Goal: Complete application form: Complete application form

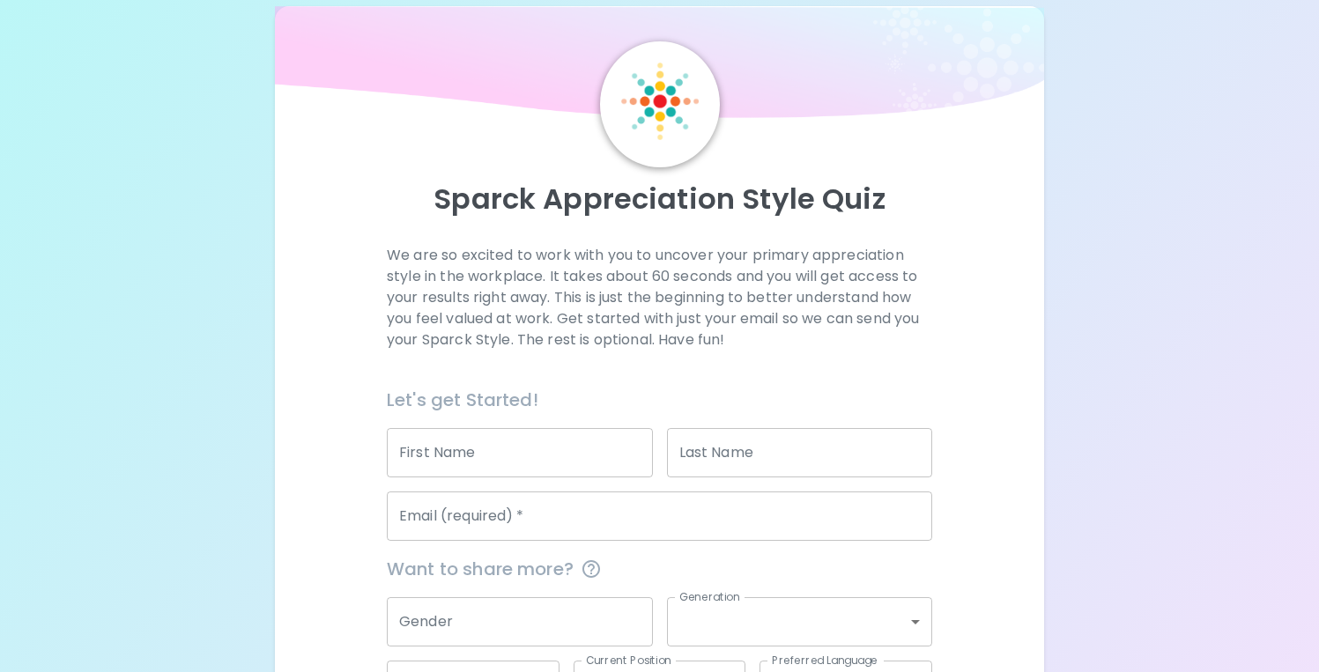
scroll to position [167, 0]
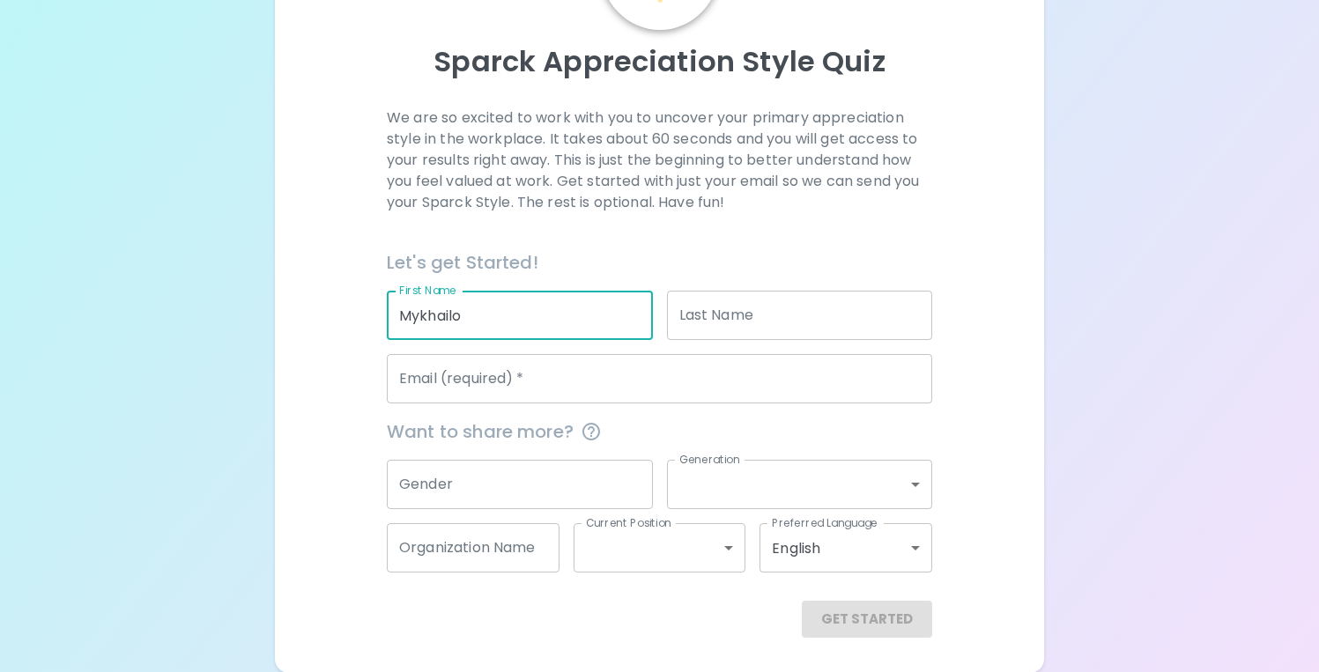
type input "Mykhailo"
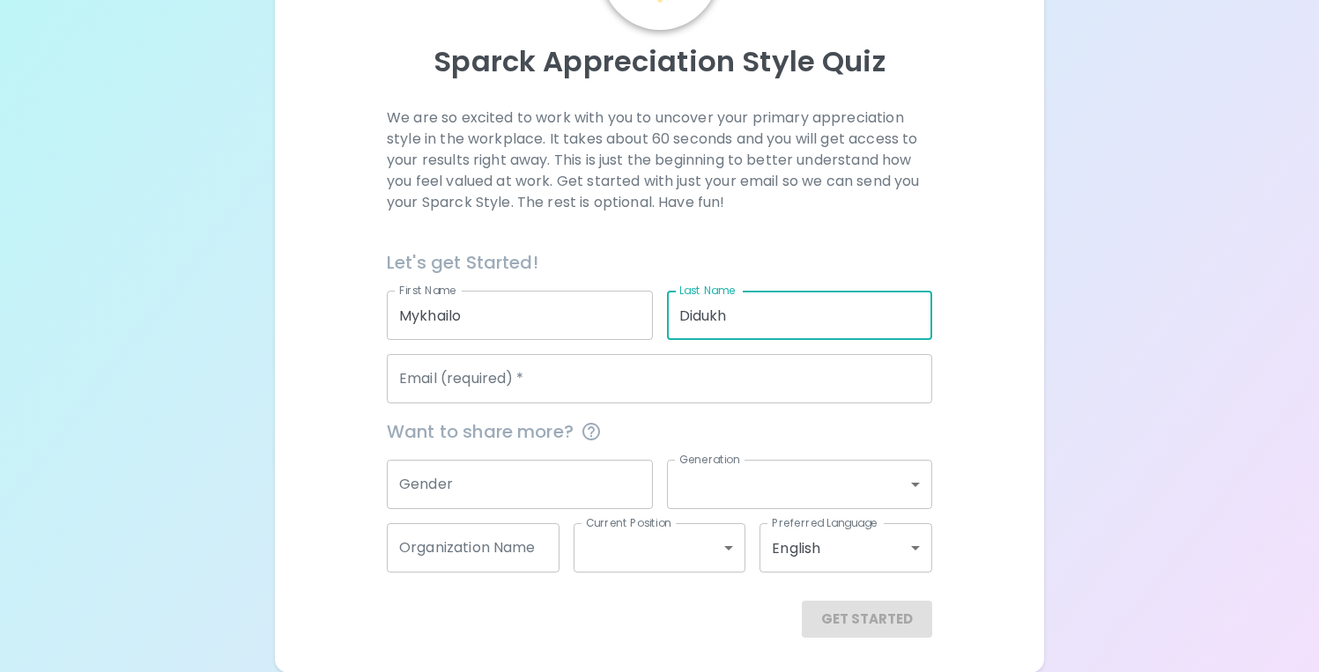
type input "Didukh"
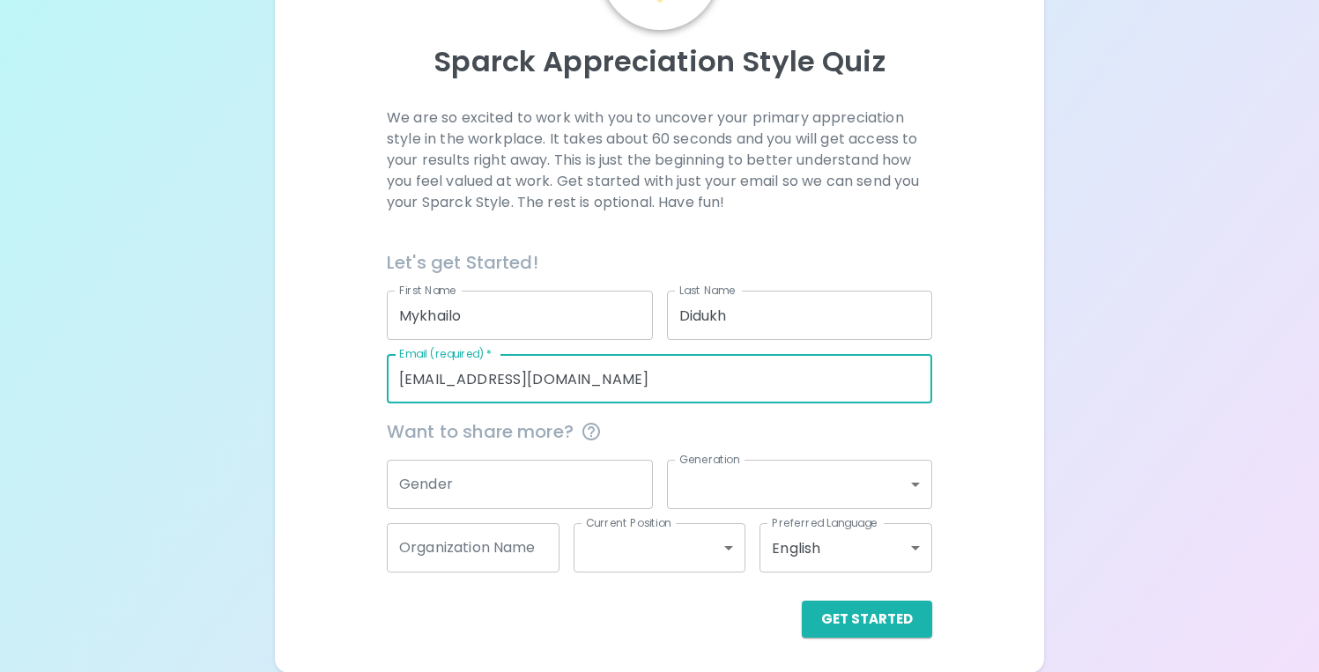
type input "[EMAIL_ADDRESS][DOMAIN_NAME]"
click at [599, 480] on input "Gender" at bounding box center [519, 484] width 265 height 49
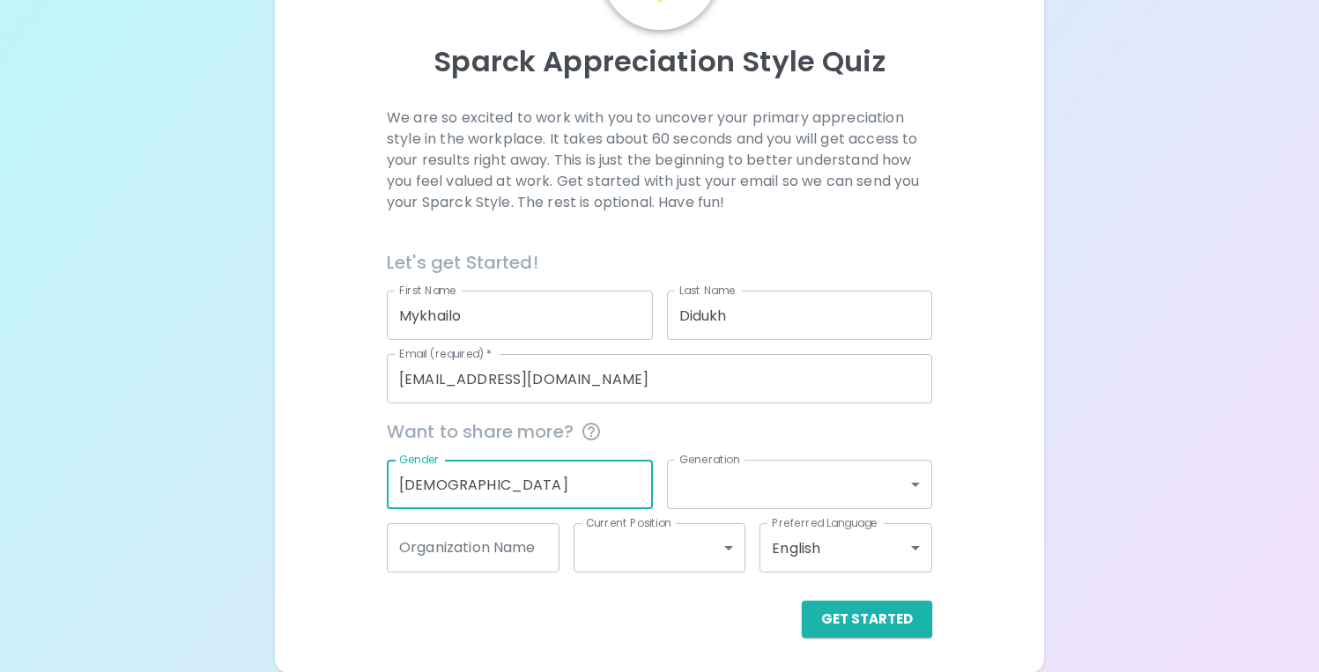
type input "[DEMOGRAPHIC_DATA]"
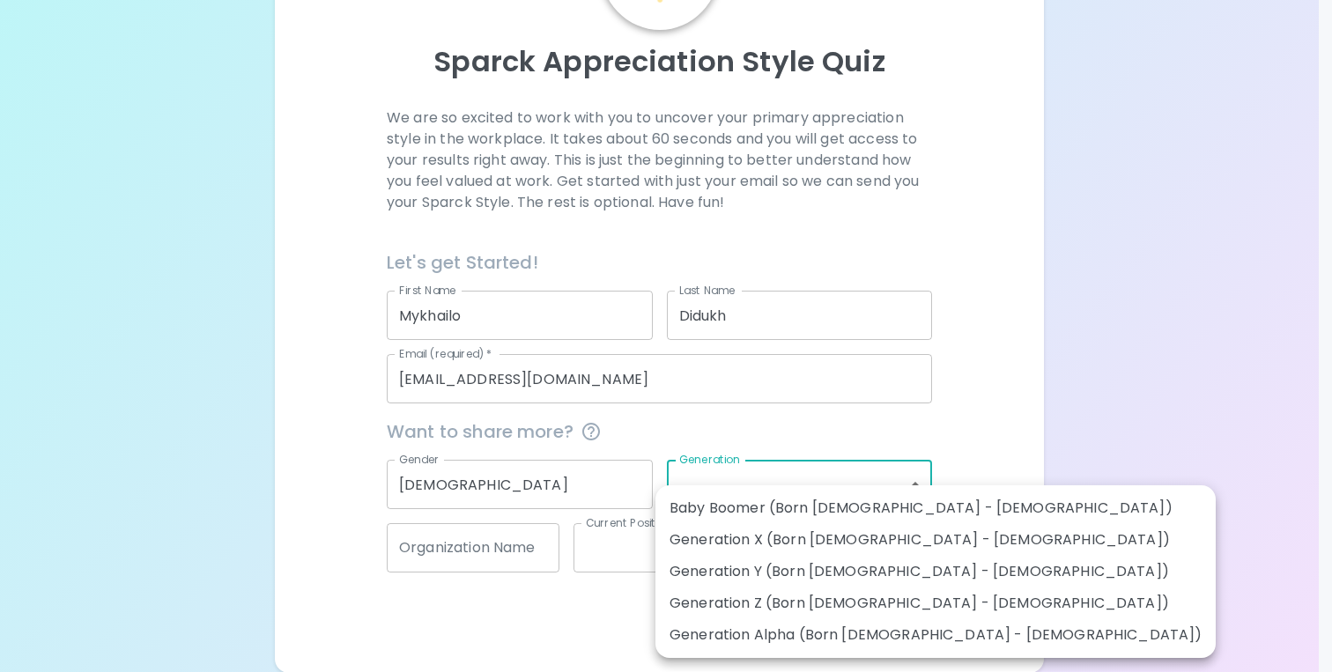
click at [800, 489] on body "Sparck Appreciation Style Quiz We are so excited to work with you to uncover yo…" at bounding box center [666, 253] width 1332 height 840
click at [796, 596] on li "Generation Z (Born [DEMOGRAPHIC_DATA] - [DEMOGRAPHIC_DATA])" at bounding box center [936, 604] width 560 height 32
type input "generation_z"
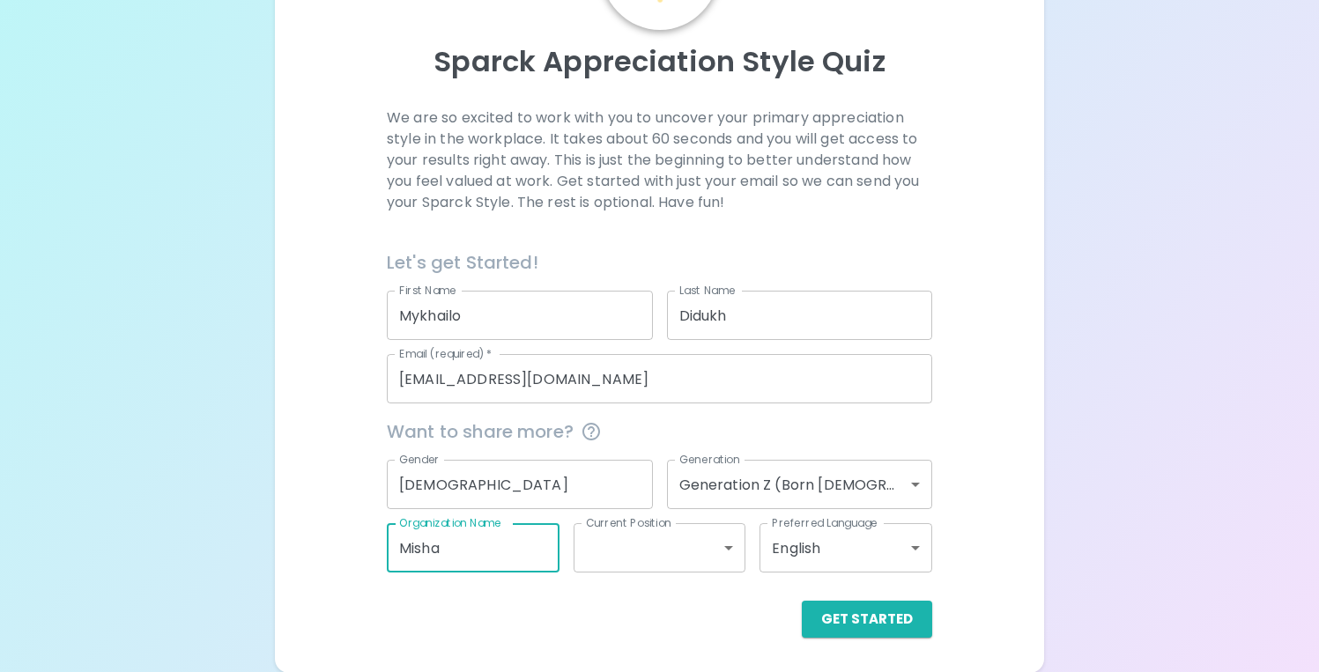
type input "Misha"
click at [710, 542] on body "Sparck Appreciation Style Quiz We are so excited to work with you to uncover yo…" at bounding box center [659, 253] width 1319 height 840
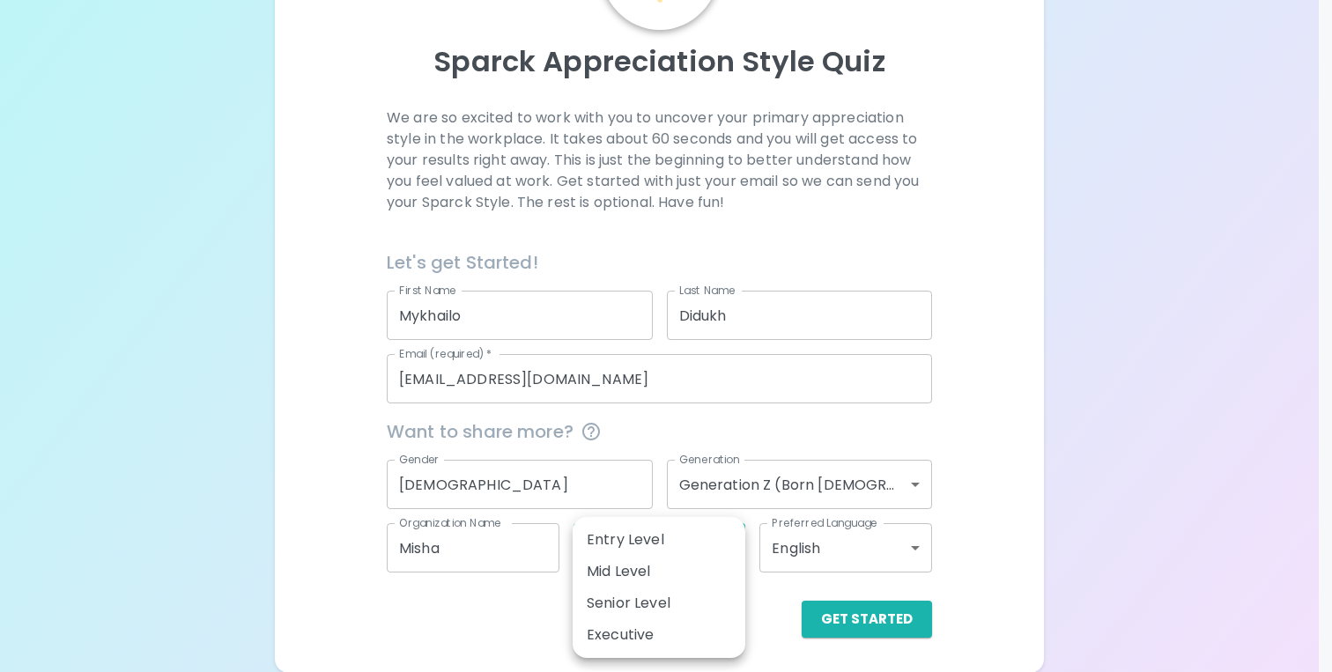
click at [1167, 467] on div at bounding box center [666, 336] width 1332 height 672
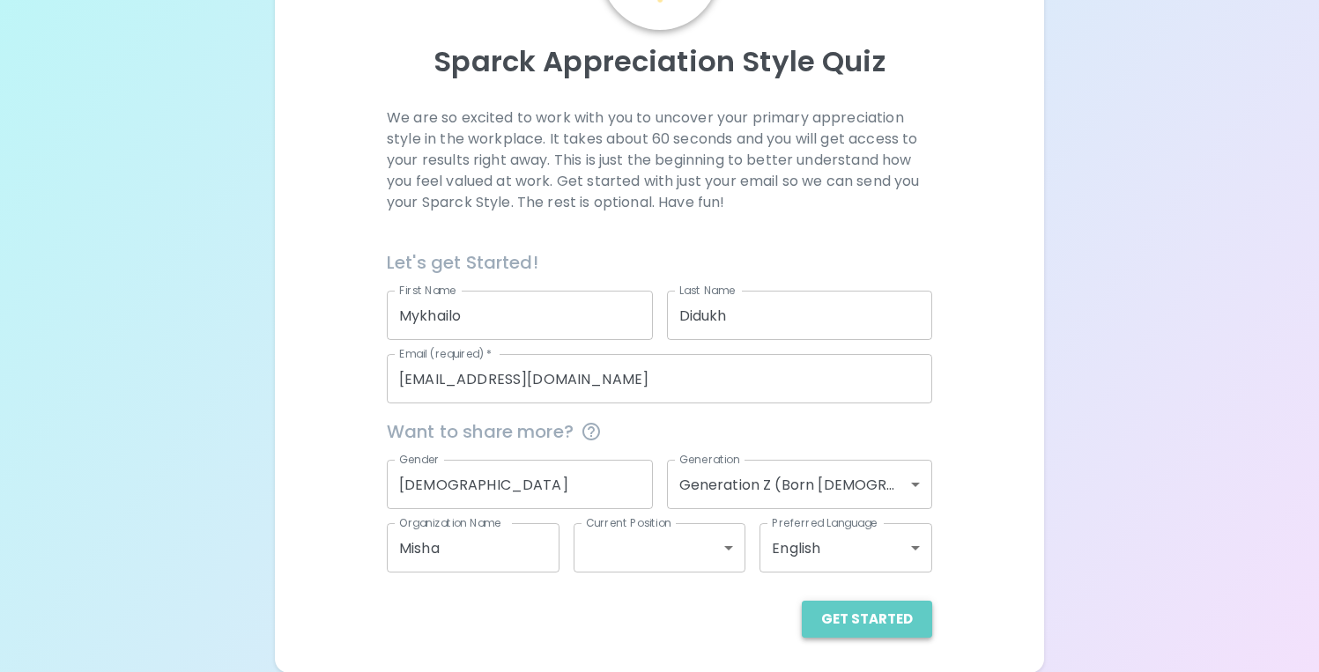
click at [904, 611] on button "Get Started" at bounding box center [867, 619] width 130 height 37
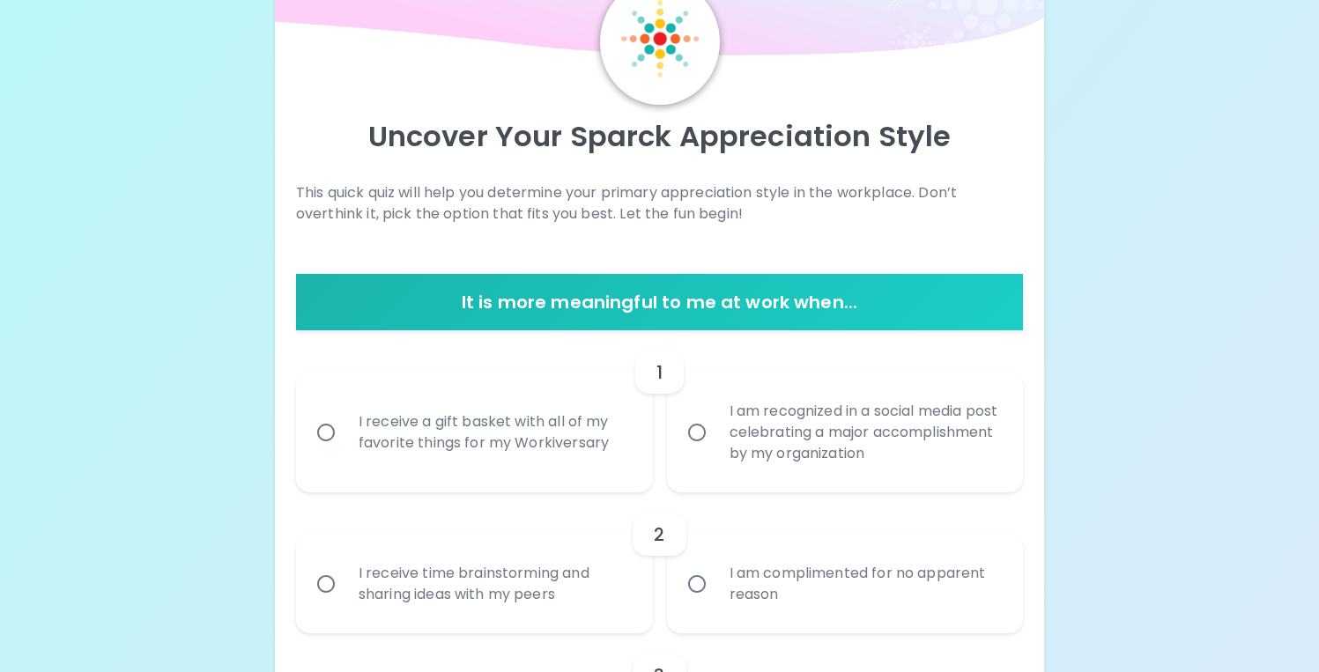
scroll to position [95, 0]
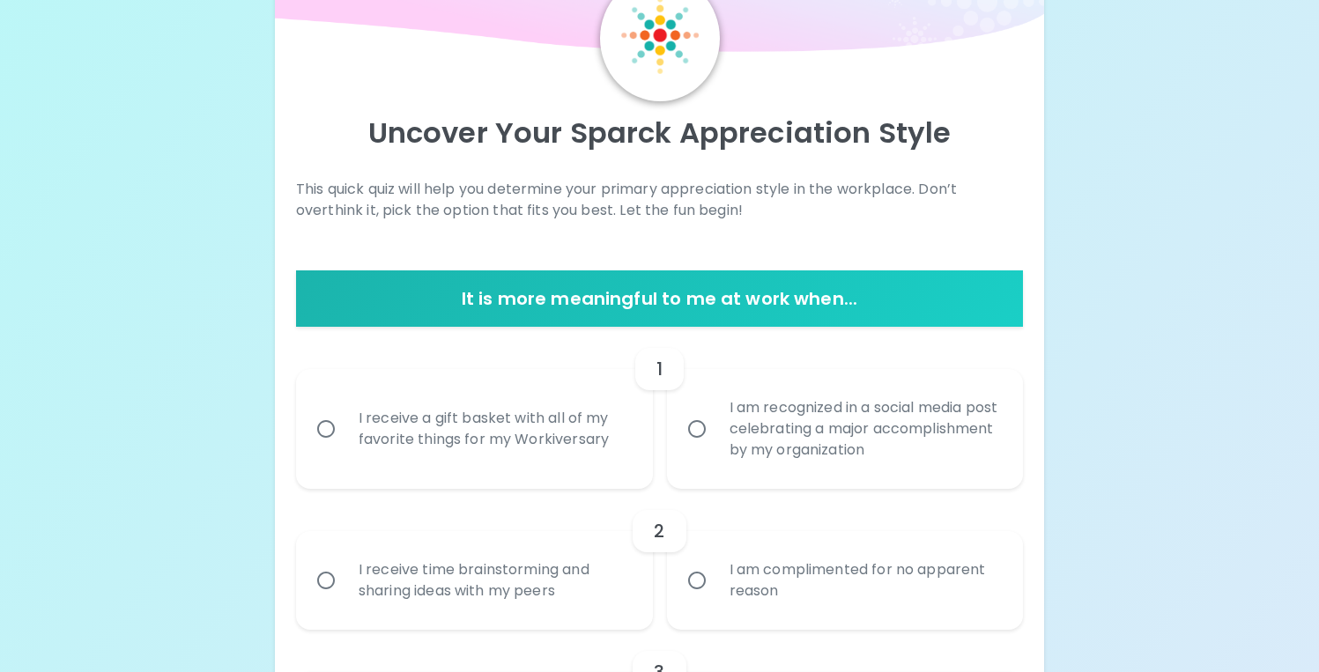
click at [697, 427] on input "I am recognized in a social media post celebrating a major accomplishment by my…" at bounding box center [696, 429] width 37 height 37
radio input "true"
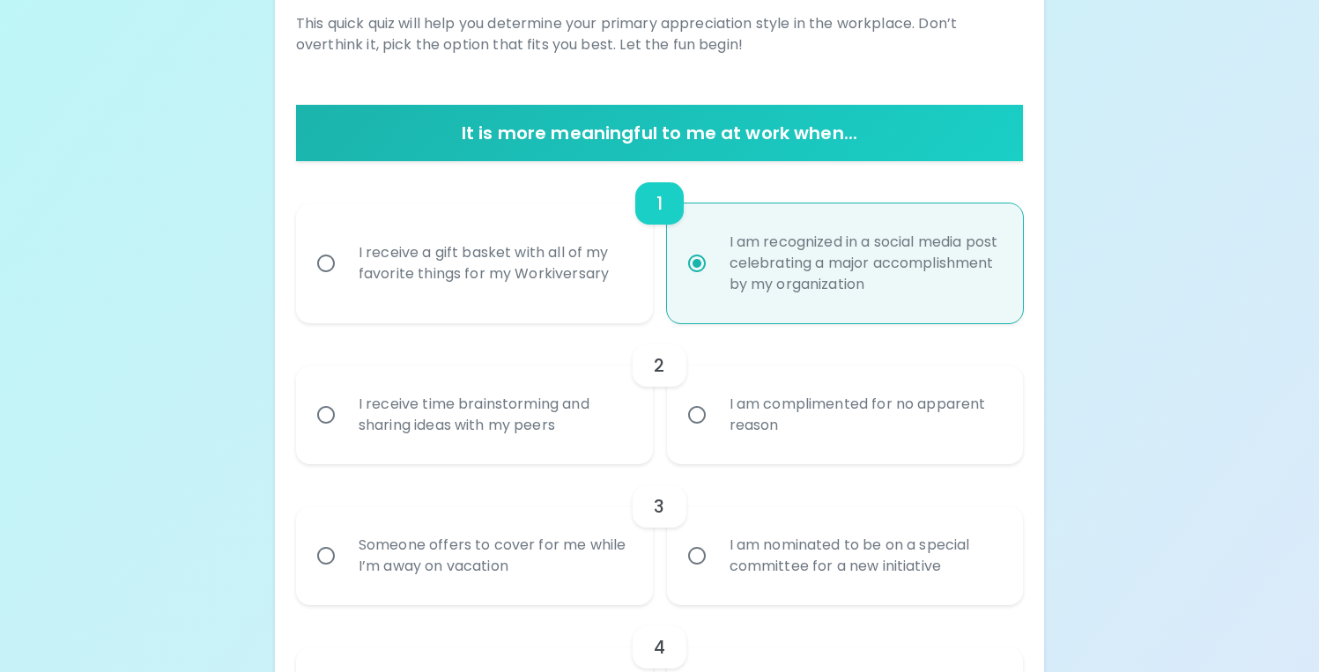
scroll to position [264, 0]
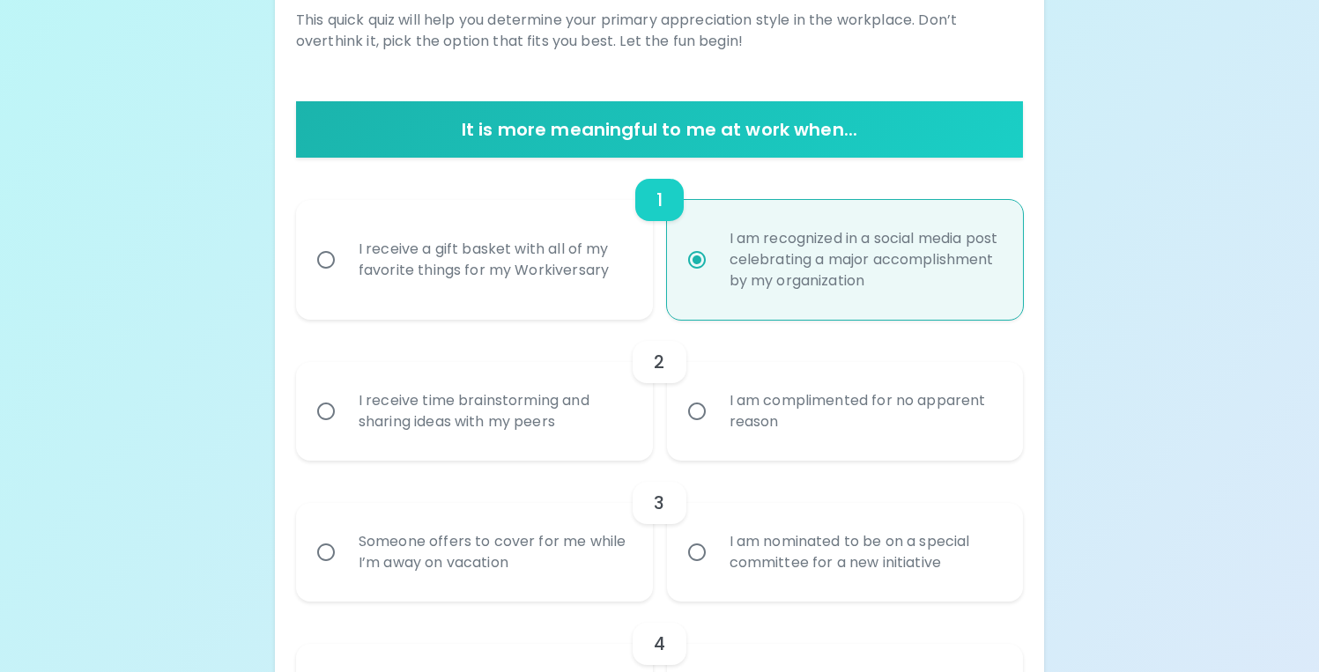
click at [320, 412] on input "I receive time brainstorming and sharing ideas with my peers" at bounding box center [326, 411] width 37 height 37
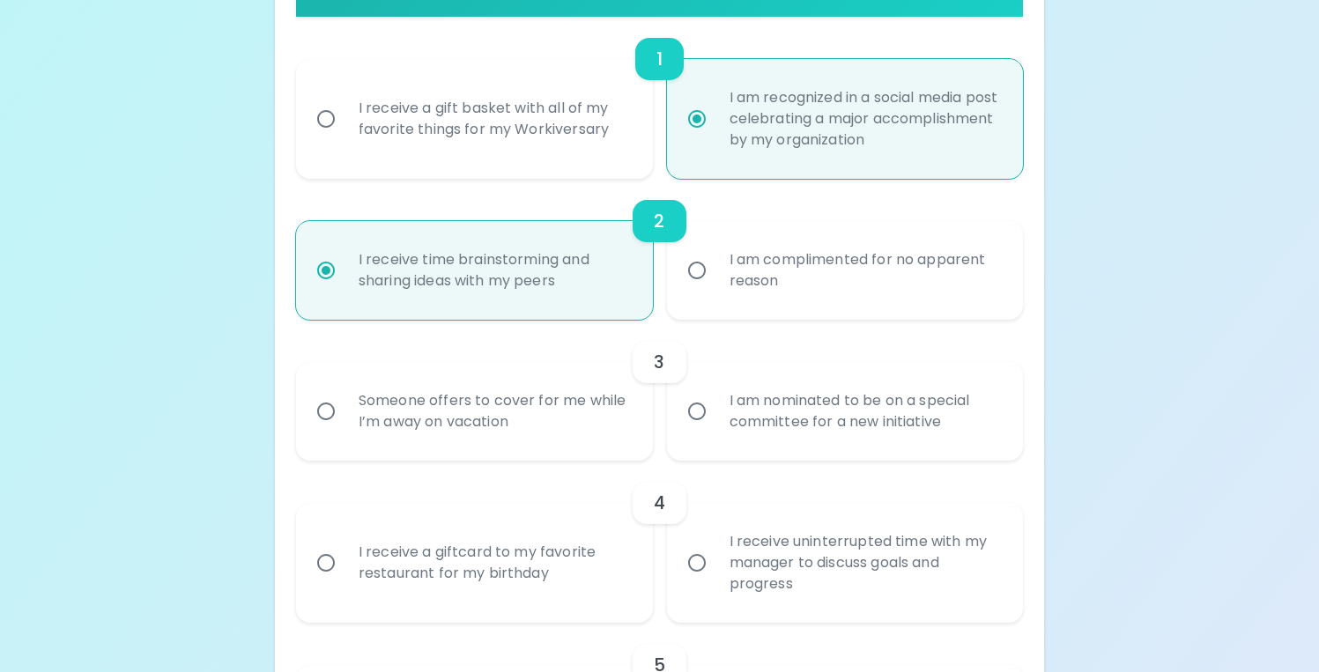
scroll to position [428, 0]
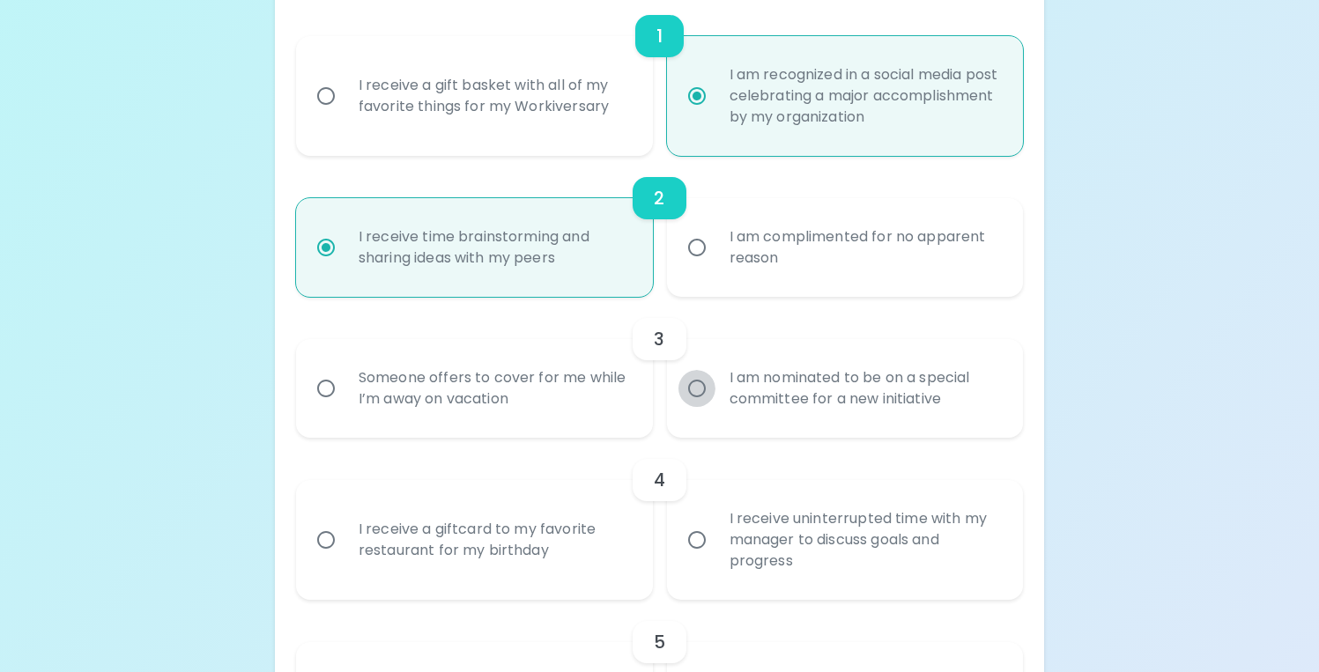
click at [707, 392] on input "I am nominated to be on a special committee for a new initiative" at bounding box center [696, 388] width 37 height 37
radio input "true"
radio input "false"
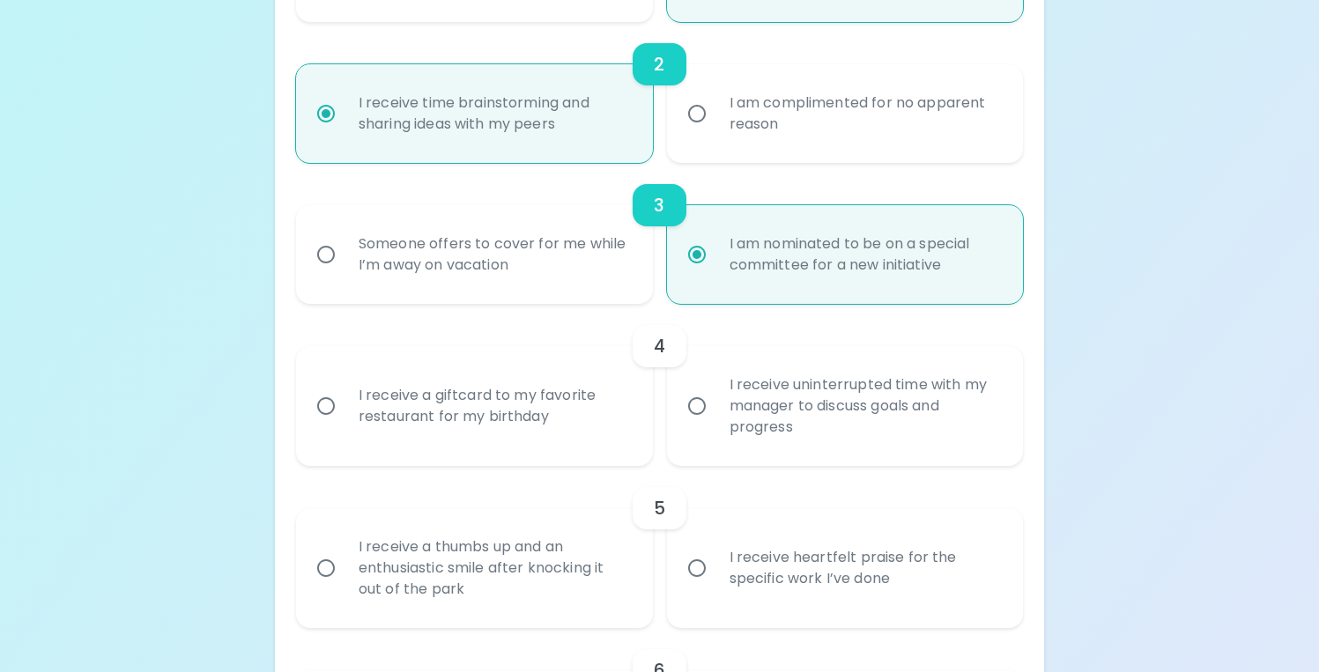
scroll to position [569, 0]
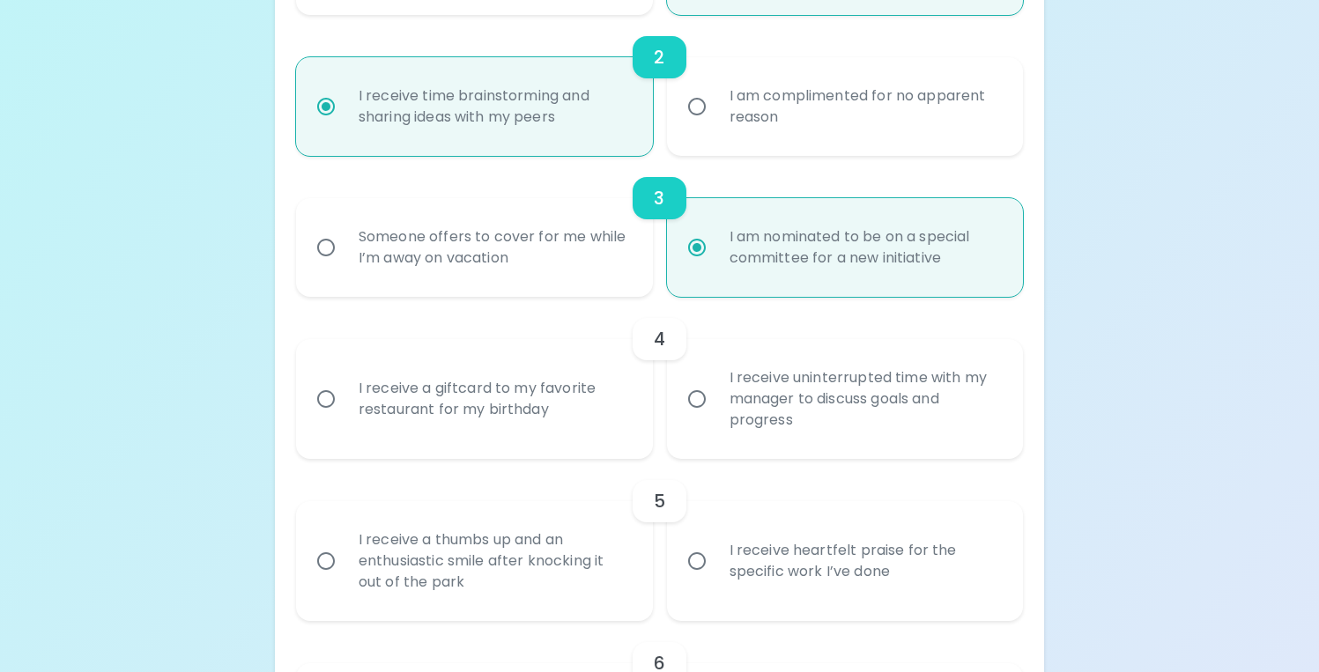
click at [693, 398] on input "I receive uninterrupted time with my manager to discuss goals and progress" at bounding box center [696, 399] width 37 height 37
radio input "false"
radio input "true"
radio input "false"
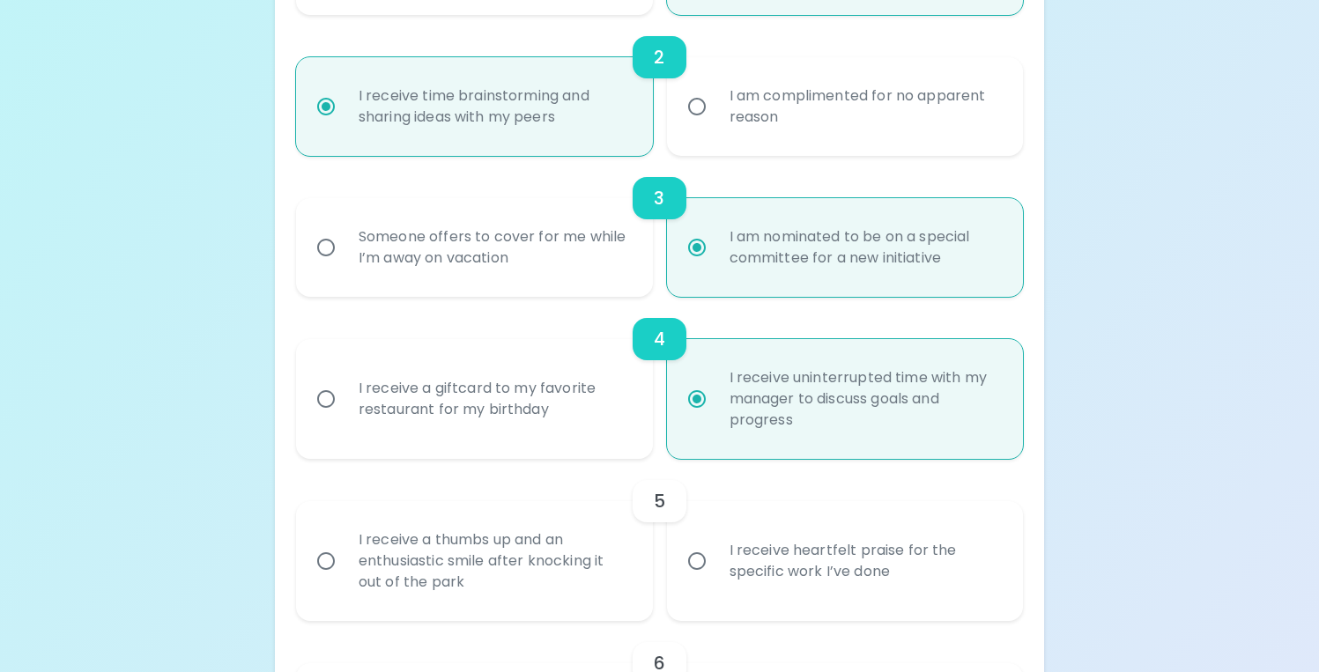
scroll to position [710, 0]
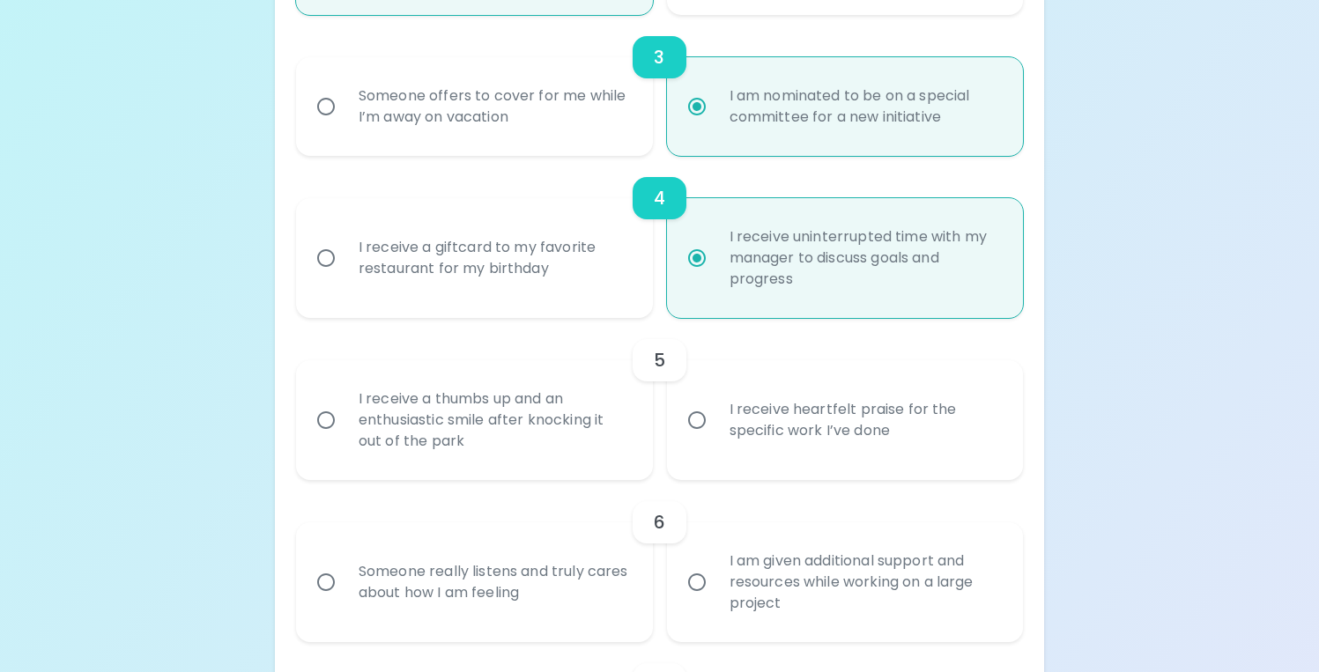
click at [690, 421] on input "I receive heartfelt praise for the specific work I’ve done" at bounding box center [696, 420] width 37 height 37
radio input "false"
radio input "true"
radio input "false"
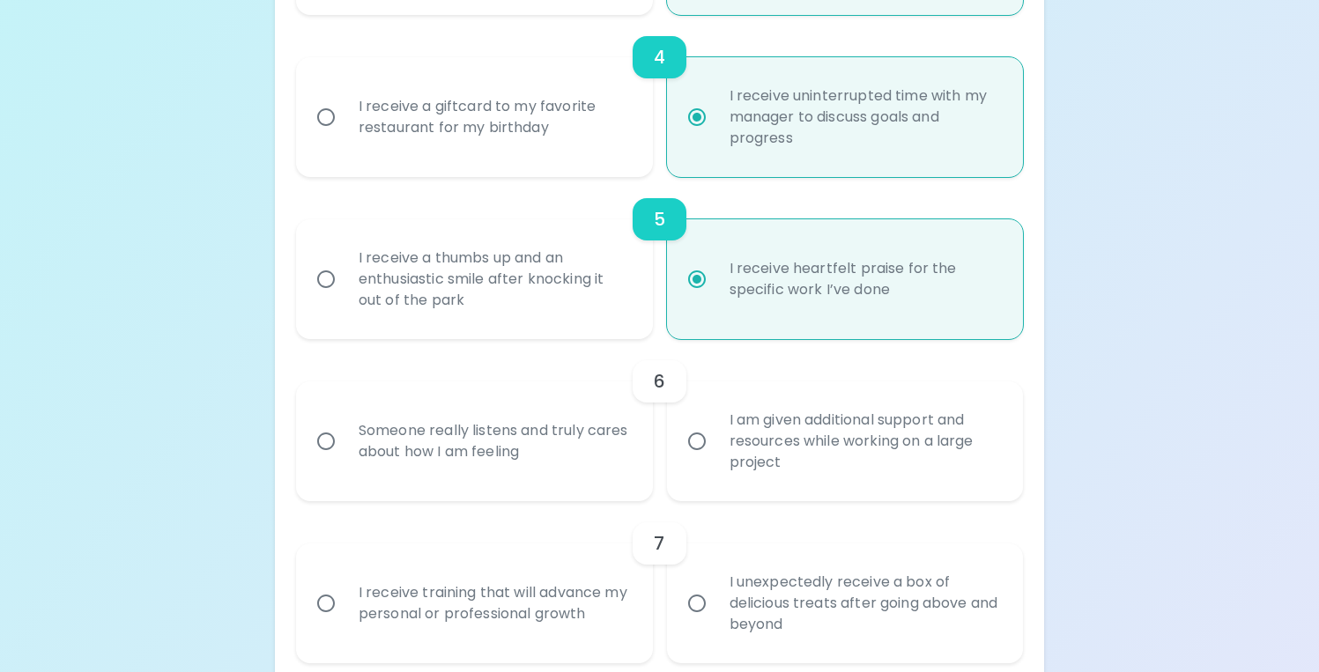
scroll to position [855, 0]
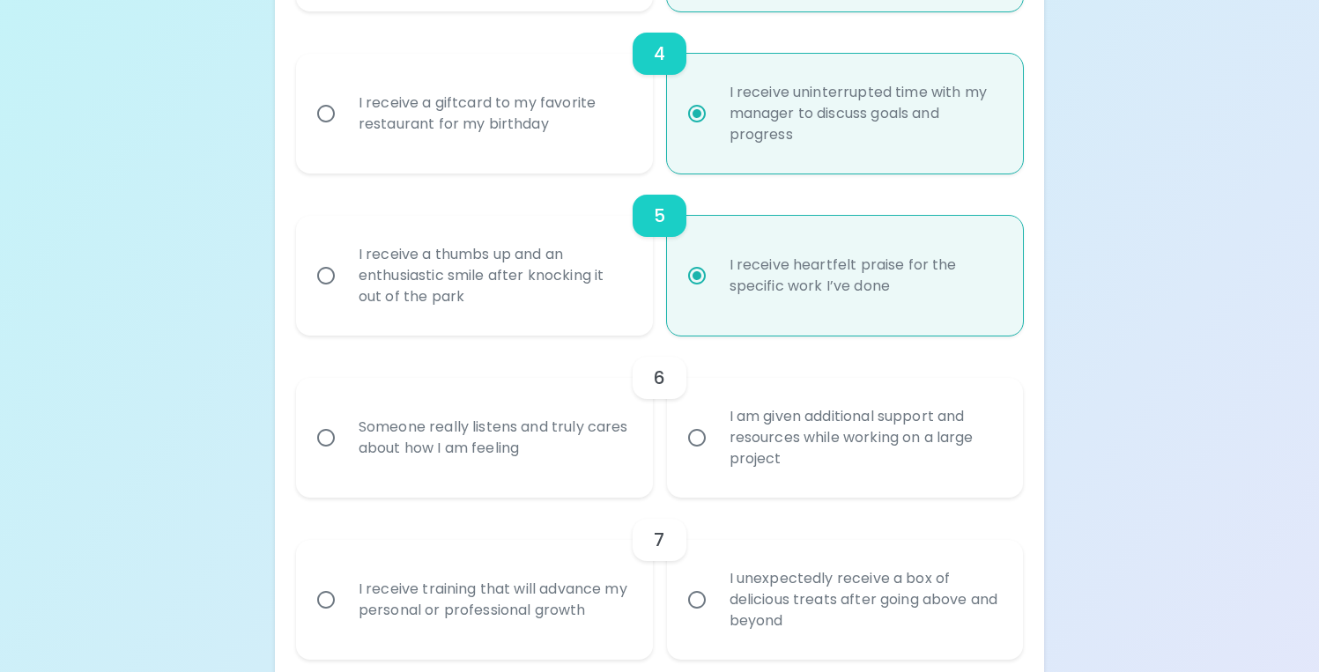
click at [692, 432] on input "I am given additional support and resources while working on a large project" at bounding box center [696, 437] width 37 height 37
radio input "false"
radio input "true"
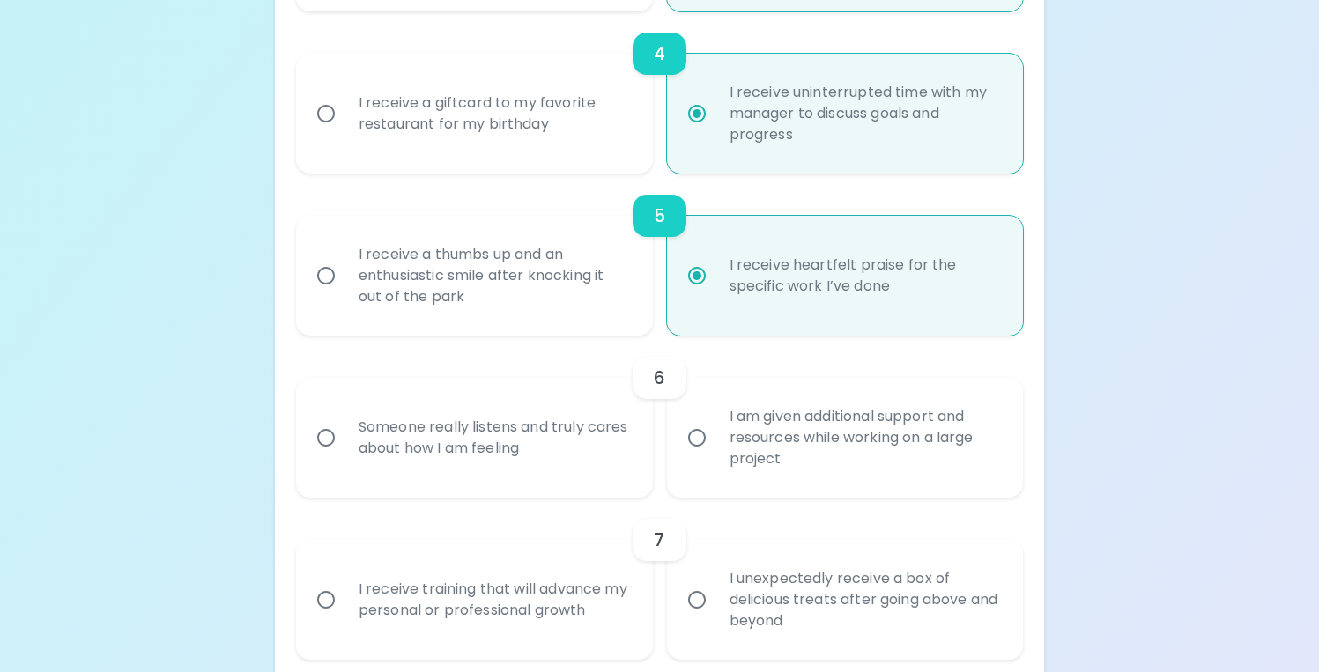
radio input "false"
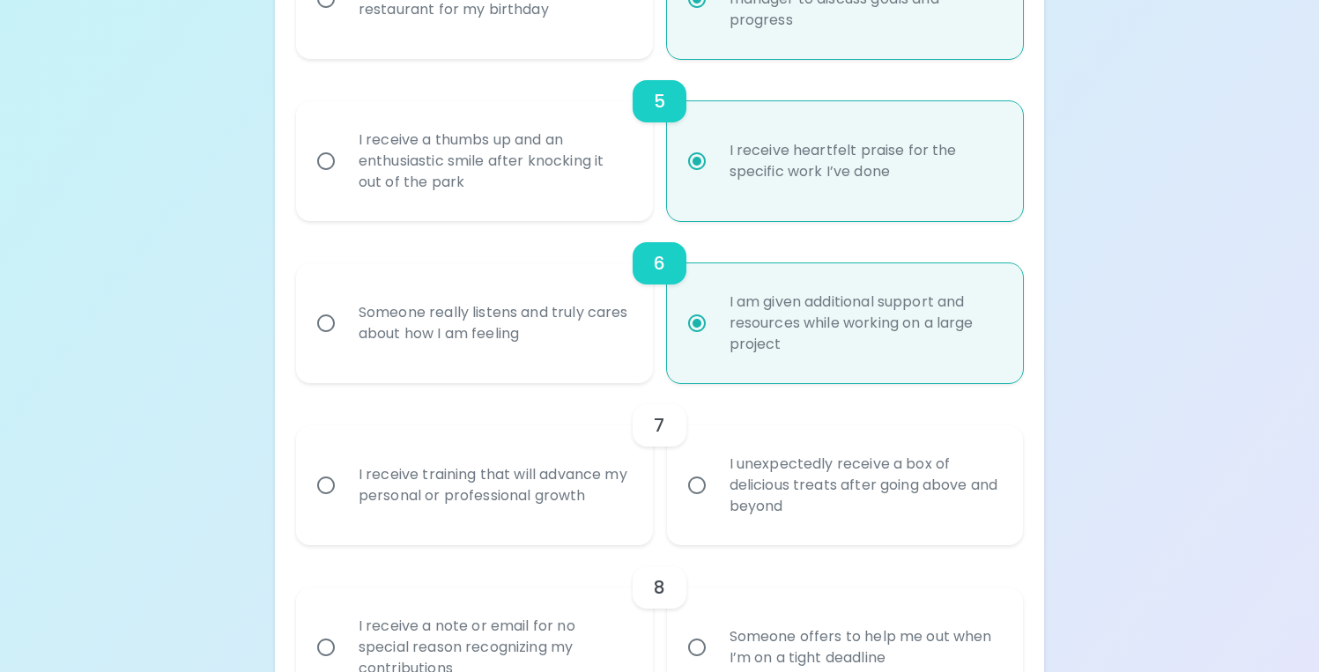
scroll to position [996, 0]
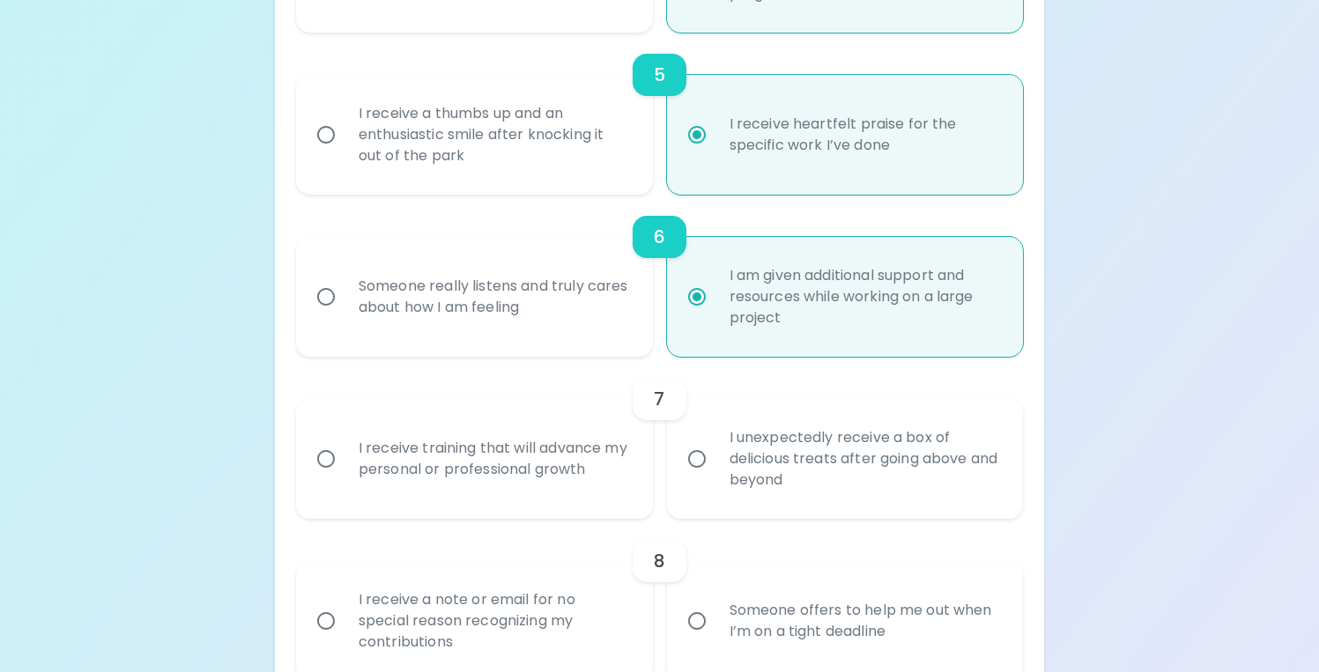
click at [405, 447] on div "I receive training that will advance my personal or professional growth" at bounding box center [494, 459] width 299 height 85
click at [345, 447] on input "I receive training that will advance my personal or professional growth" at bounding box center [326, 459] width 37 height 37
radio input "false"
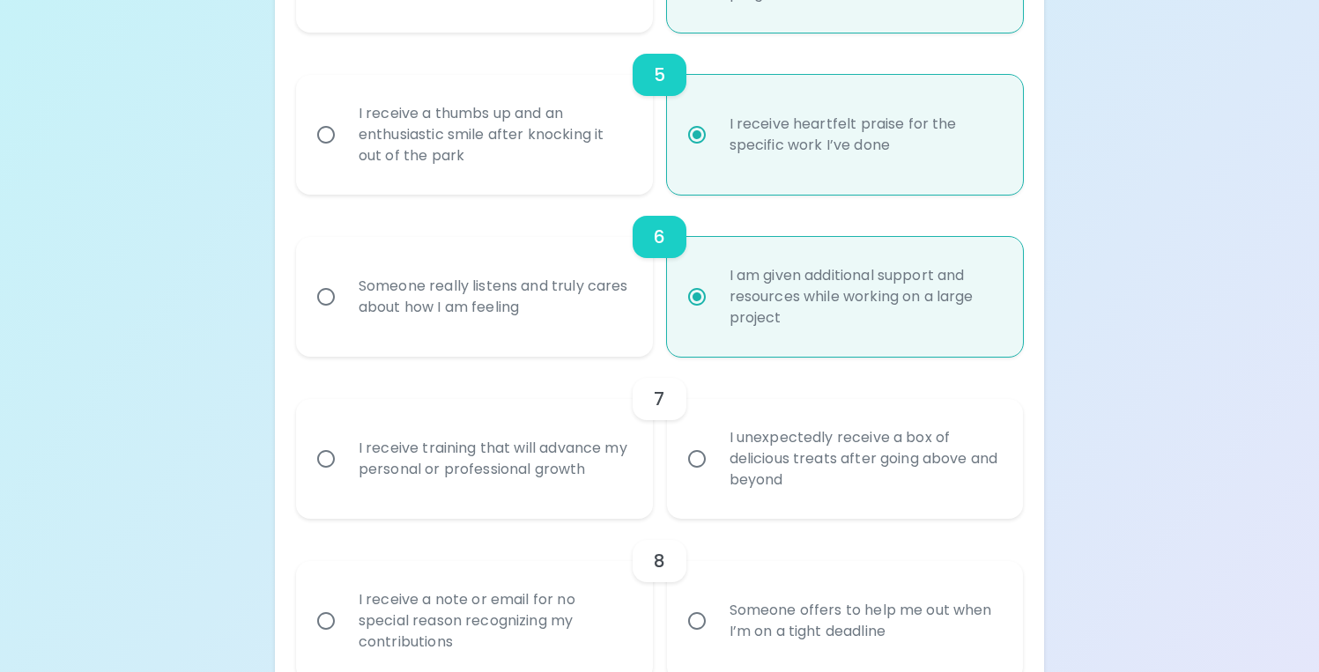
radio input "false"
radio input "true"
radio input "false"
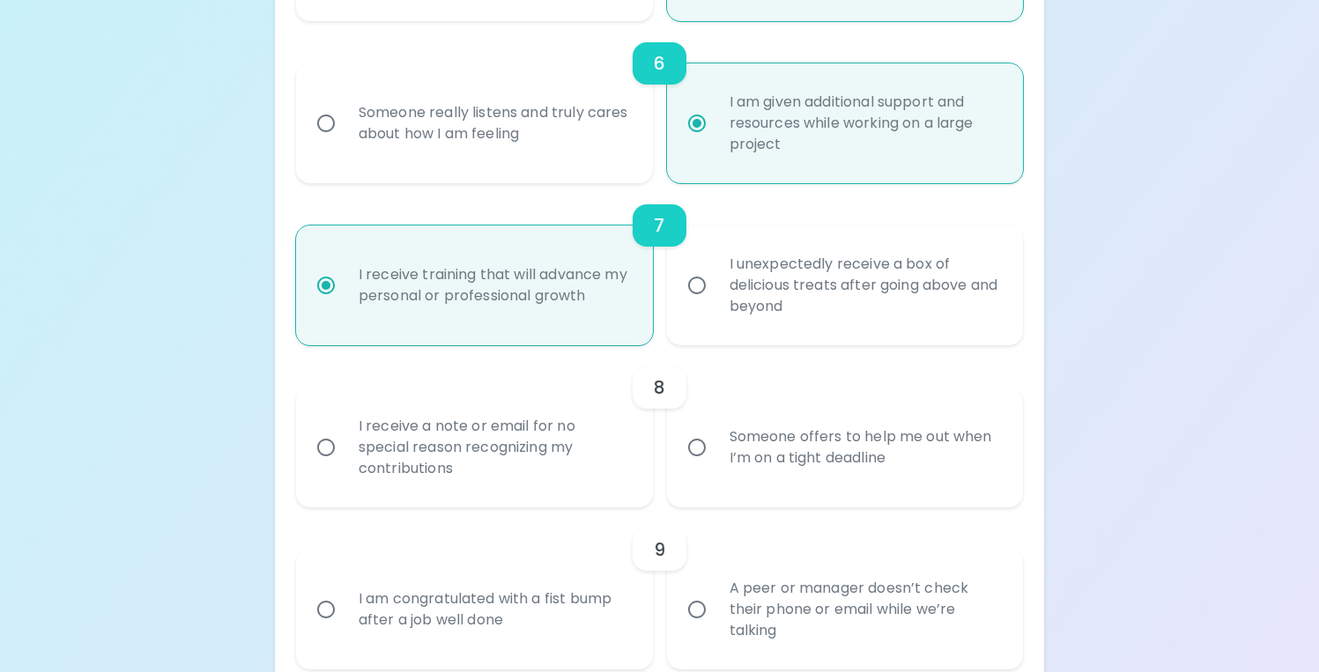
scroll to position [1193, 0]
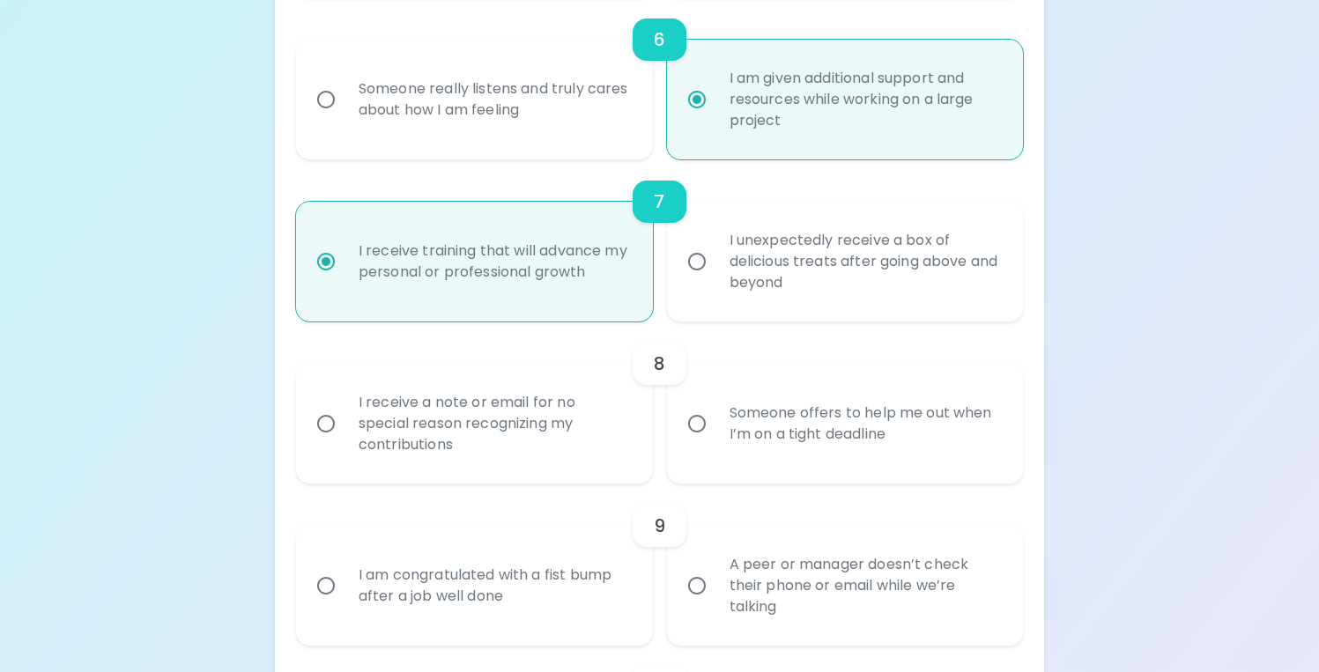
click at [699, 423] on input "Someone offers to help me out when I’m on a tight deadline" at bounding box center [696, 423] width 37 height 37
radio input "false"
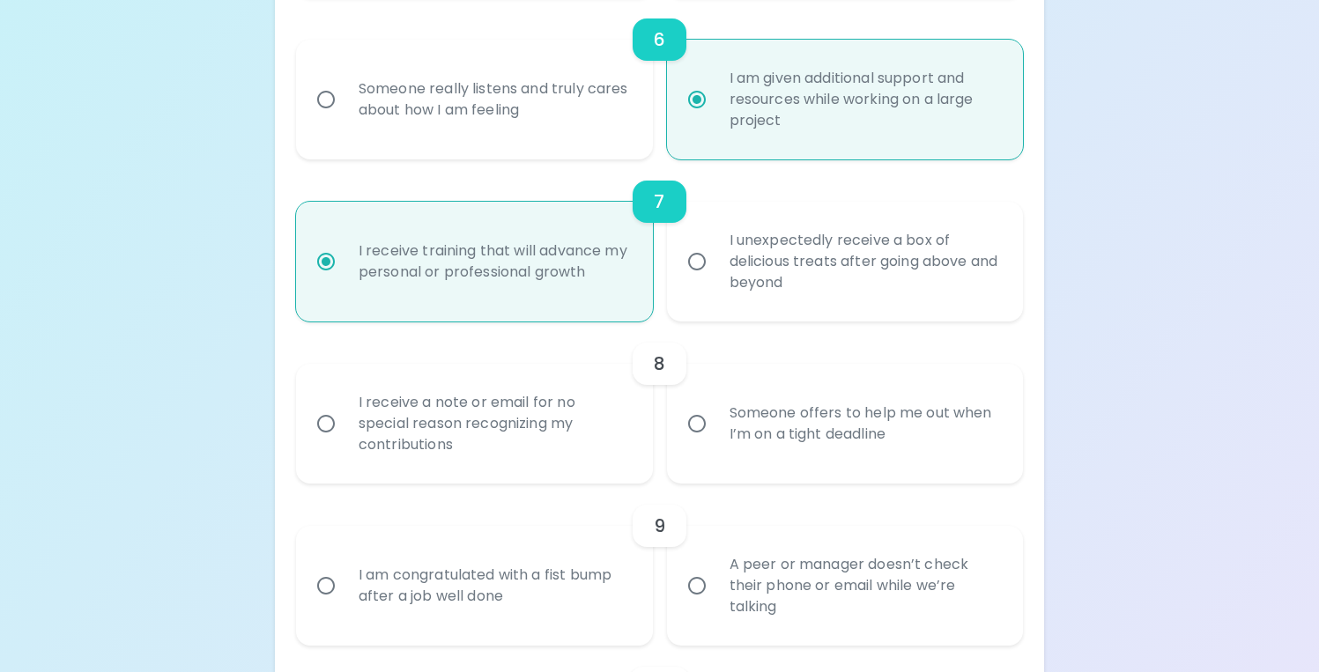
radio input "false"
radio input "true"
radio input "false"
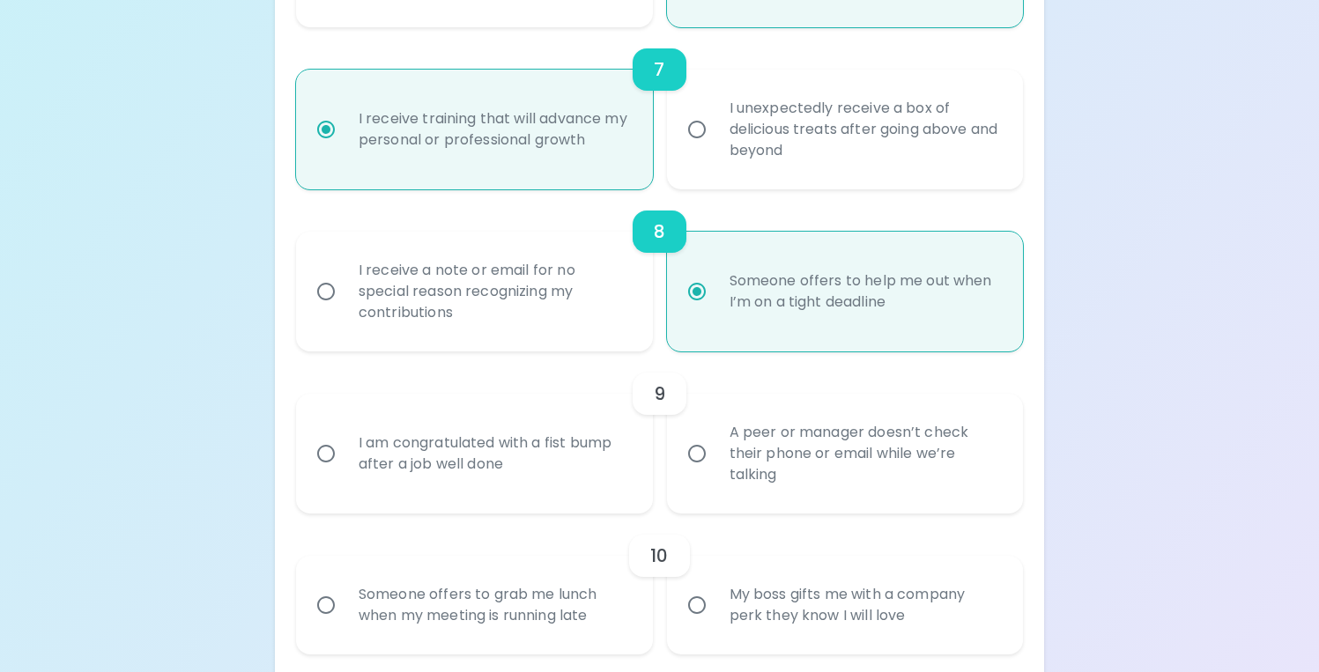
scroll to position [1334, 0]
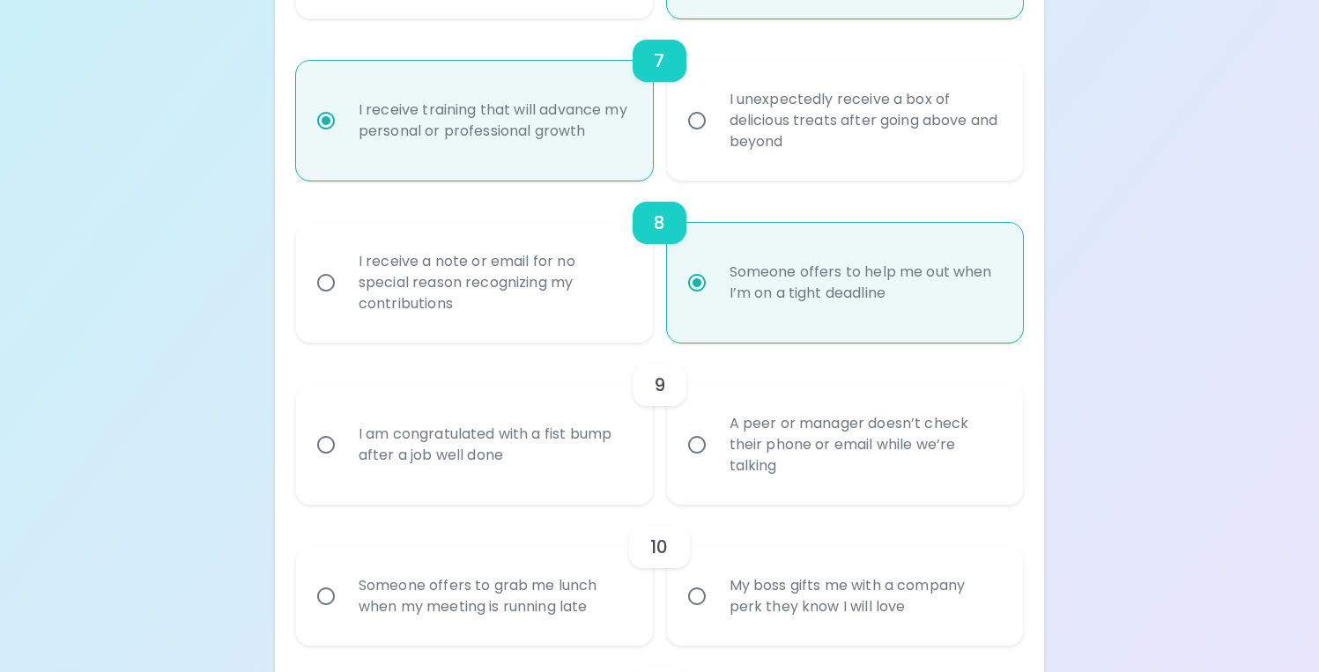
click at [693, 444] on input "A peer or manager doesn’t check their phone or email while we’re talking" at bounding box center [696, 444] width 37 height 37
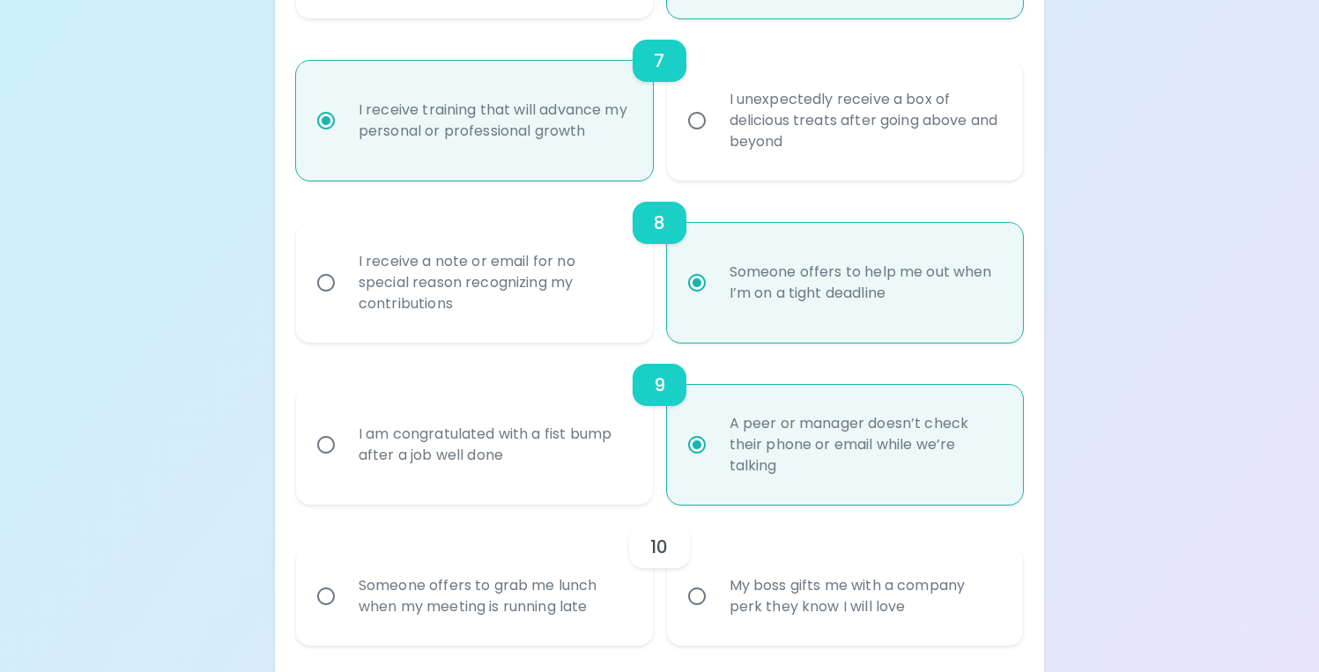
radio input "false"
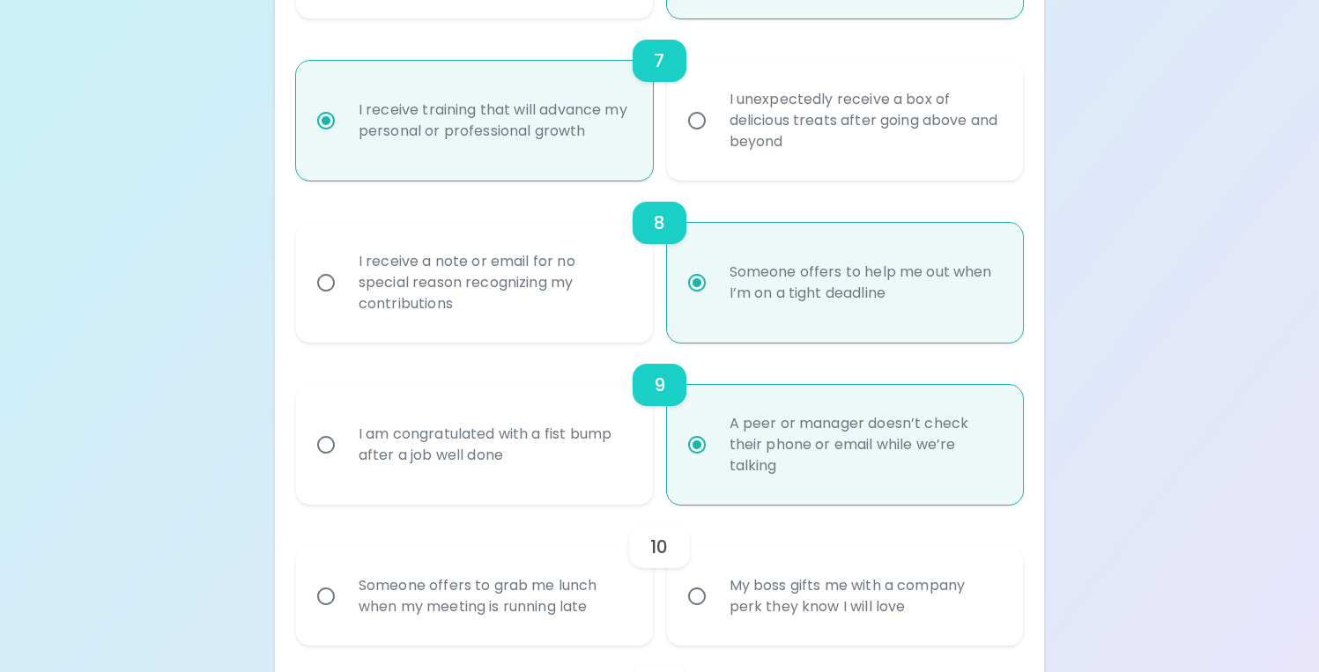
radio input "false"
radio input "true"
radio input "false"
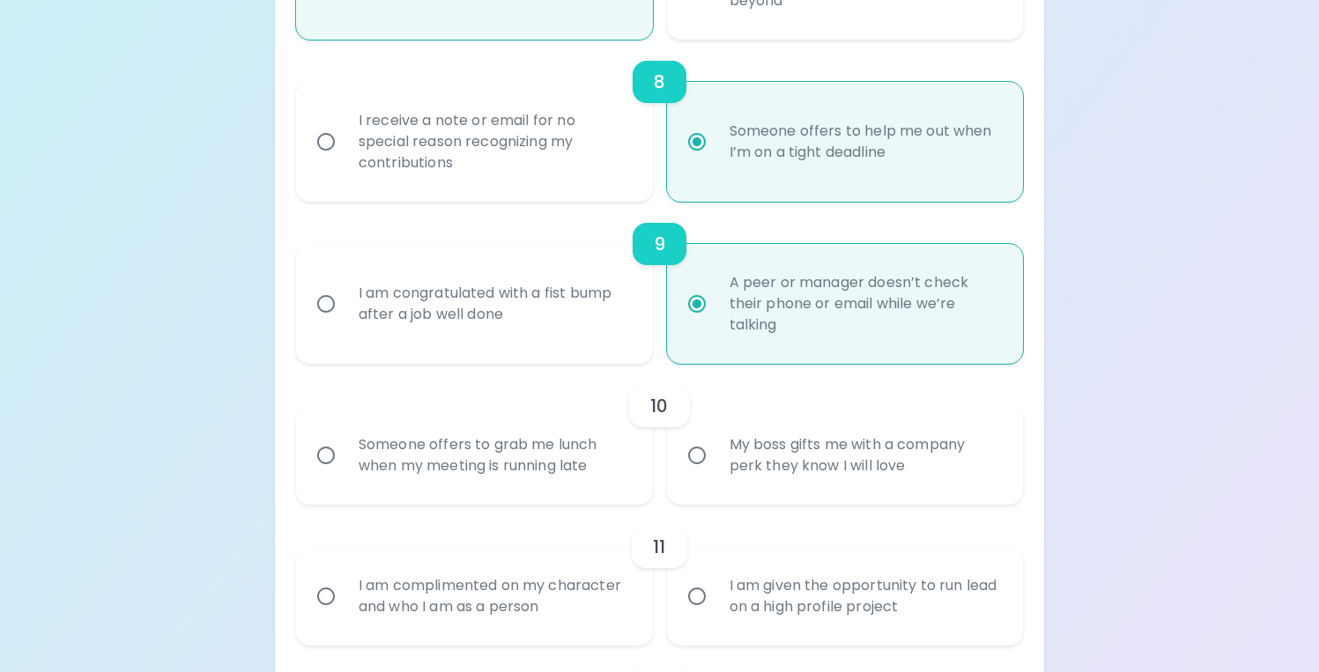
scroll to position [1479, 0]
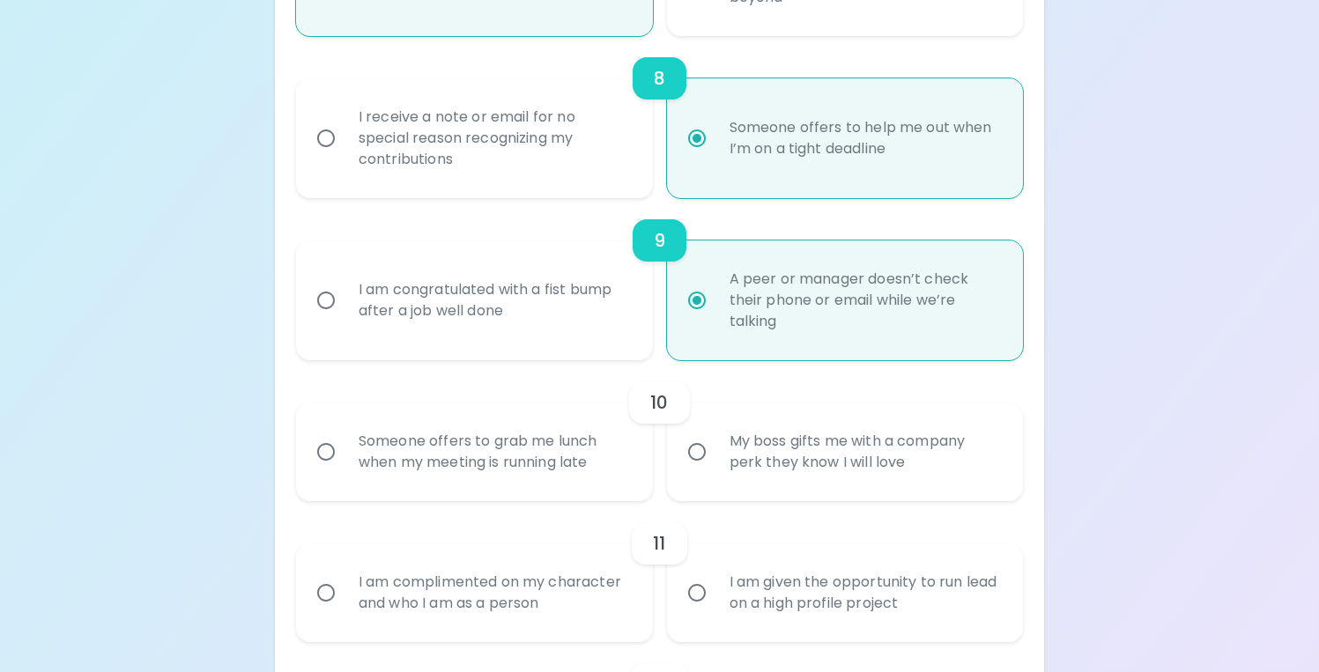
click at [467, 457] on div "Someone offers to grab me lunch when my meeting is running late" at bounding box center [494, 452] width 299 height 85
click at [345, 457] on input "Someone offers to grab me lunch when my meeting is running late" at bounding box center [326, 452] width 37 height 37
radio input "false"
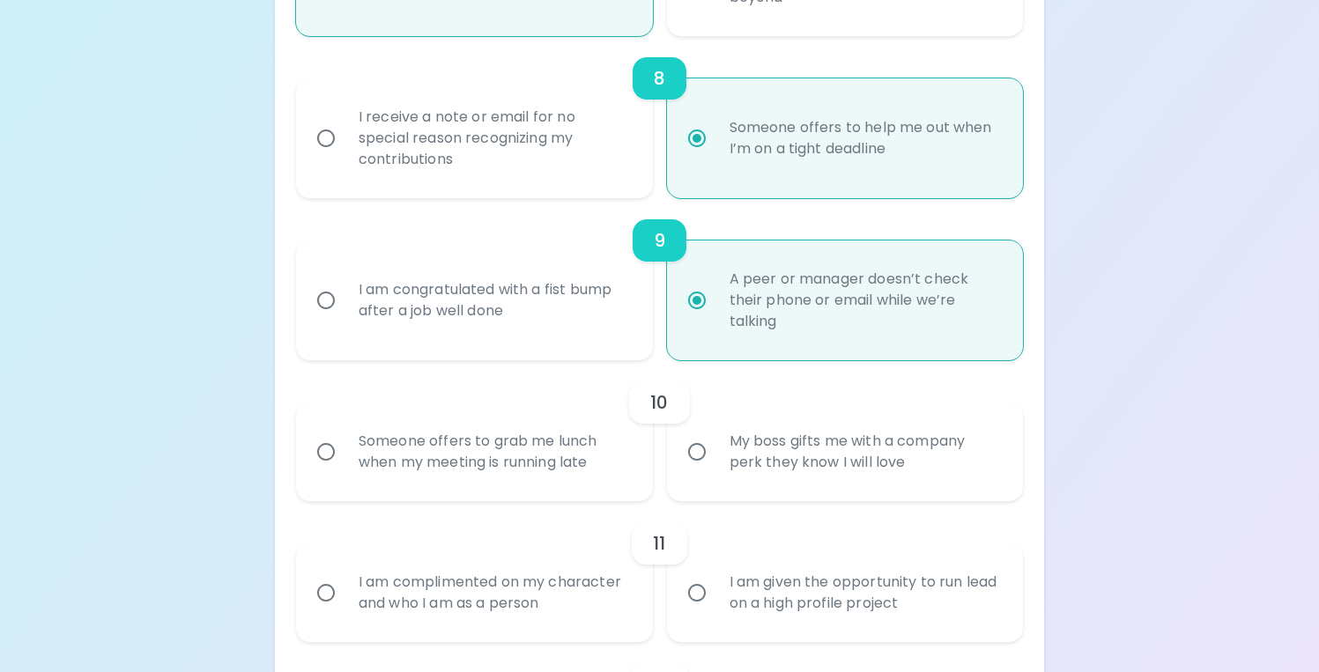
radio input "false"
radio input "true"
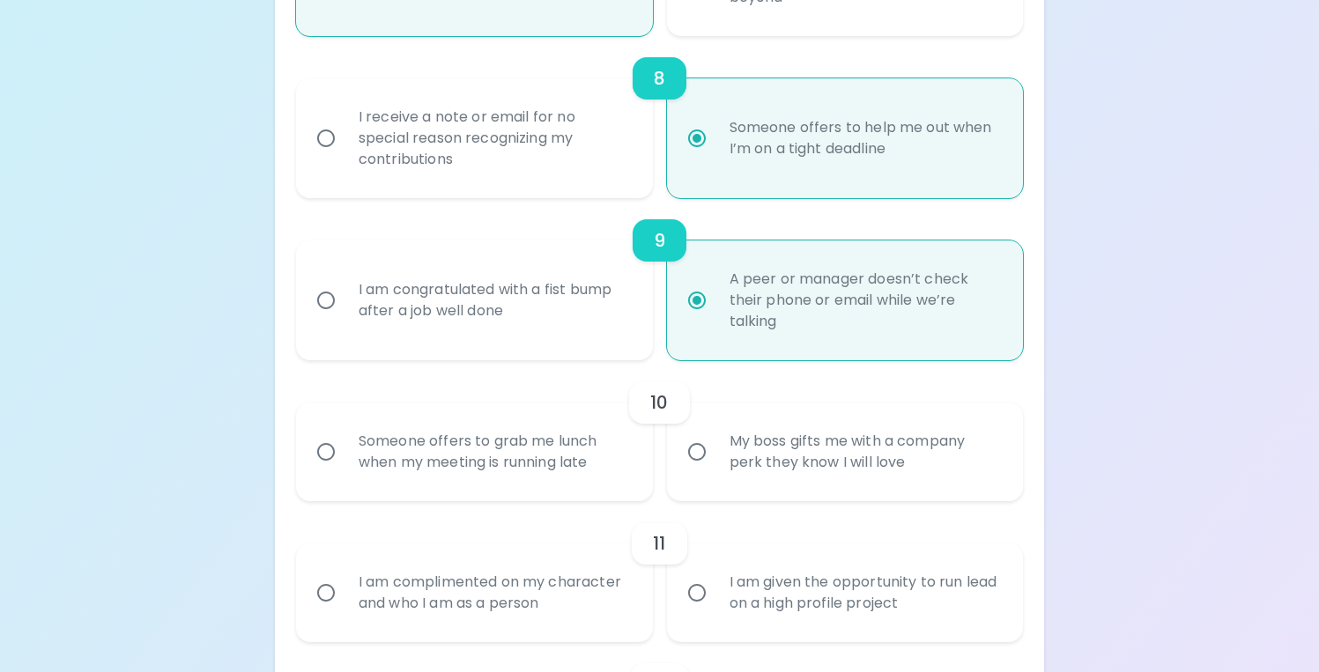
radio input "false"
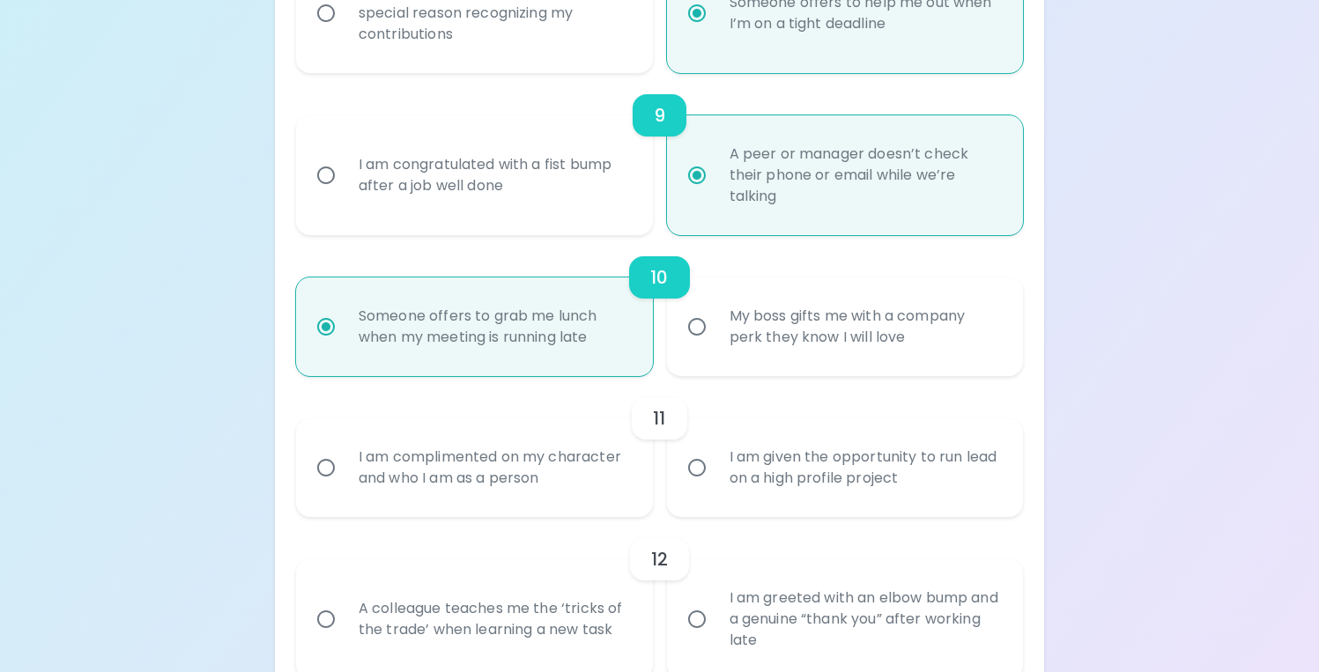
scroll to position [1619, 0]
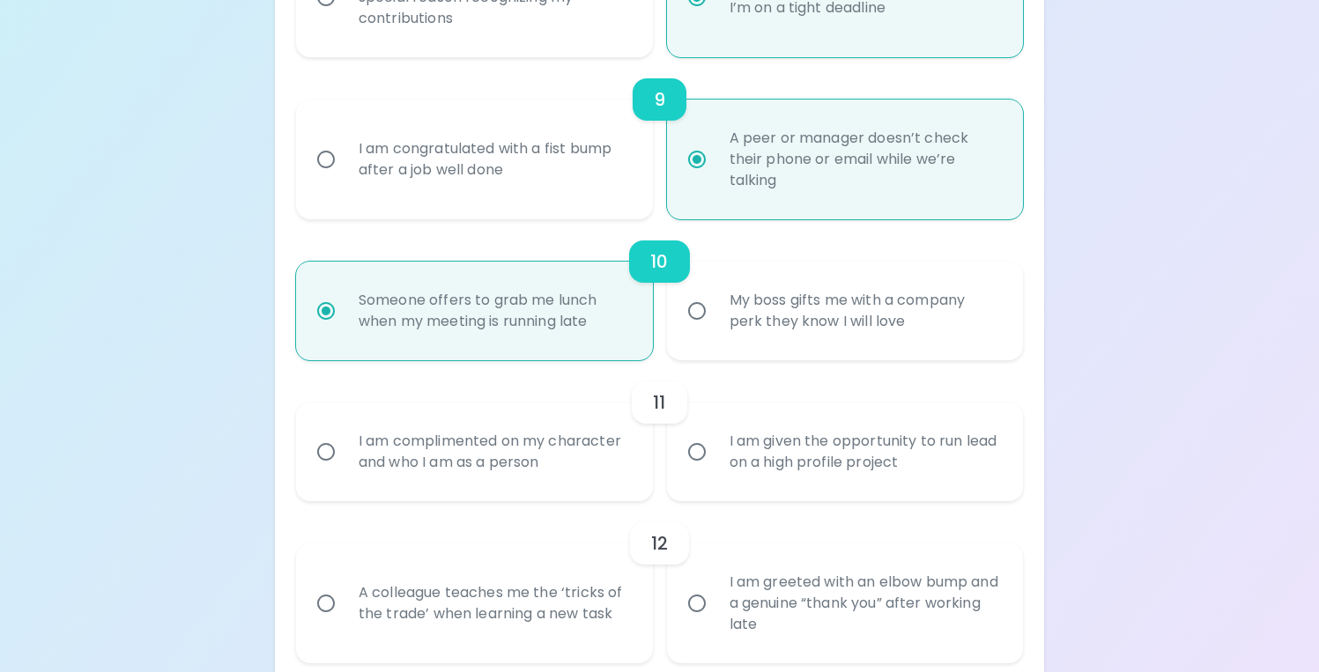
click at [701, 452] on input "I am given the opportunity to run lead on a high profile project" at bounding box center [696, 452] width 37 height 37
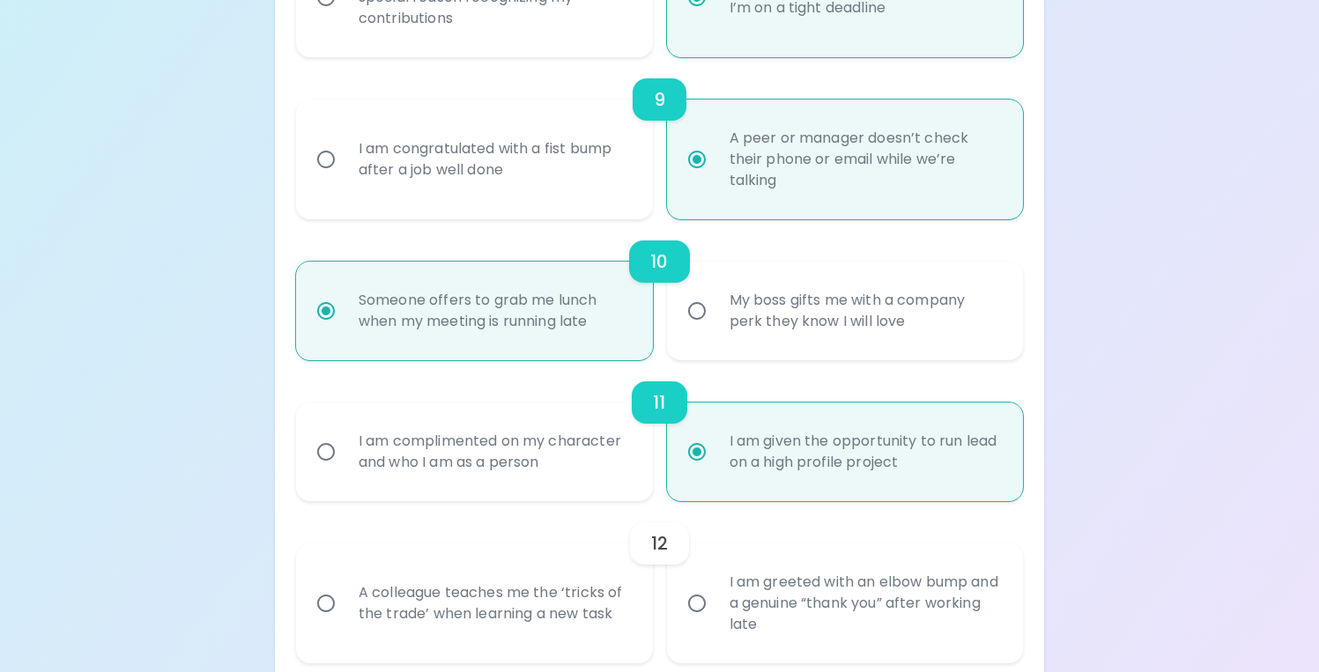
radio input "false"
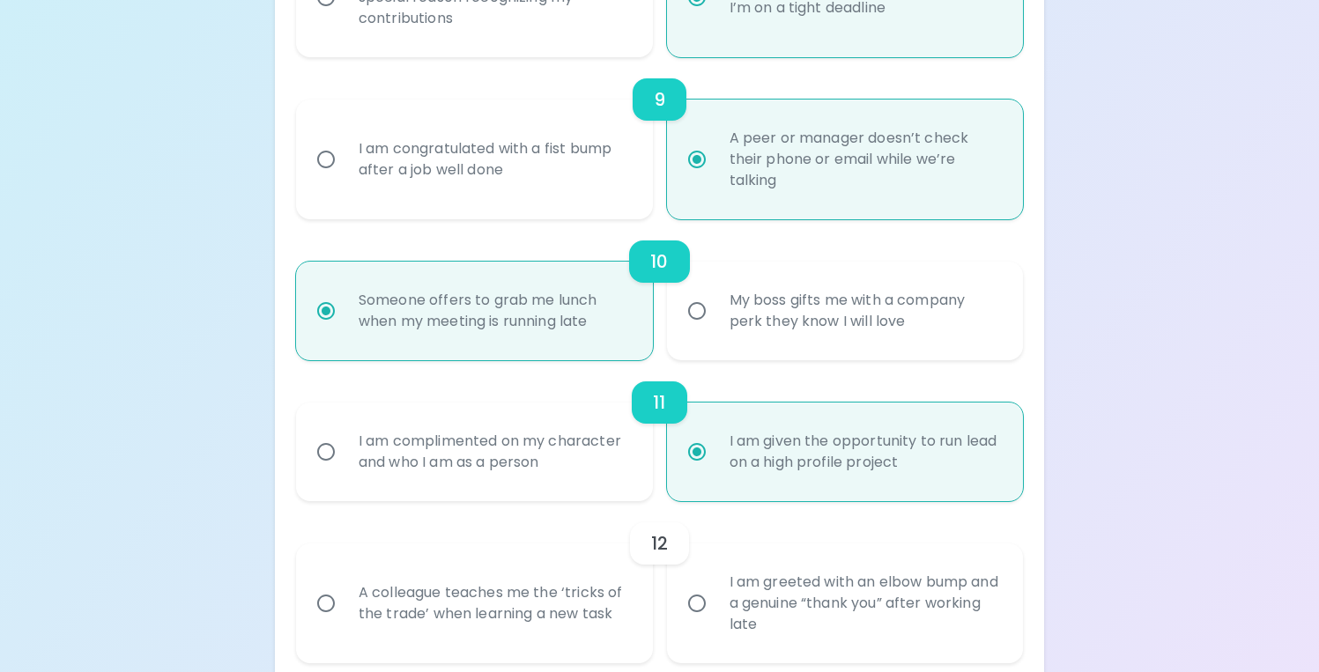
radio input "false"
radio input "true"
radio input "false"
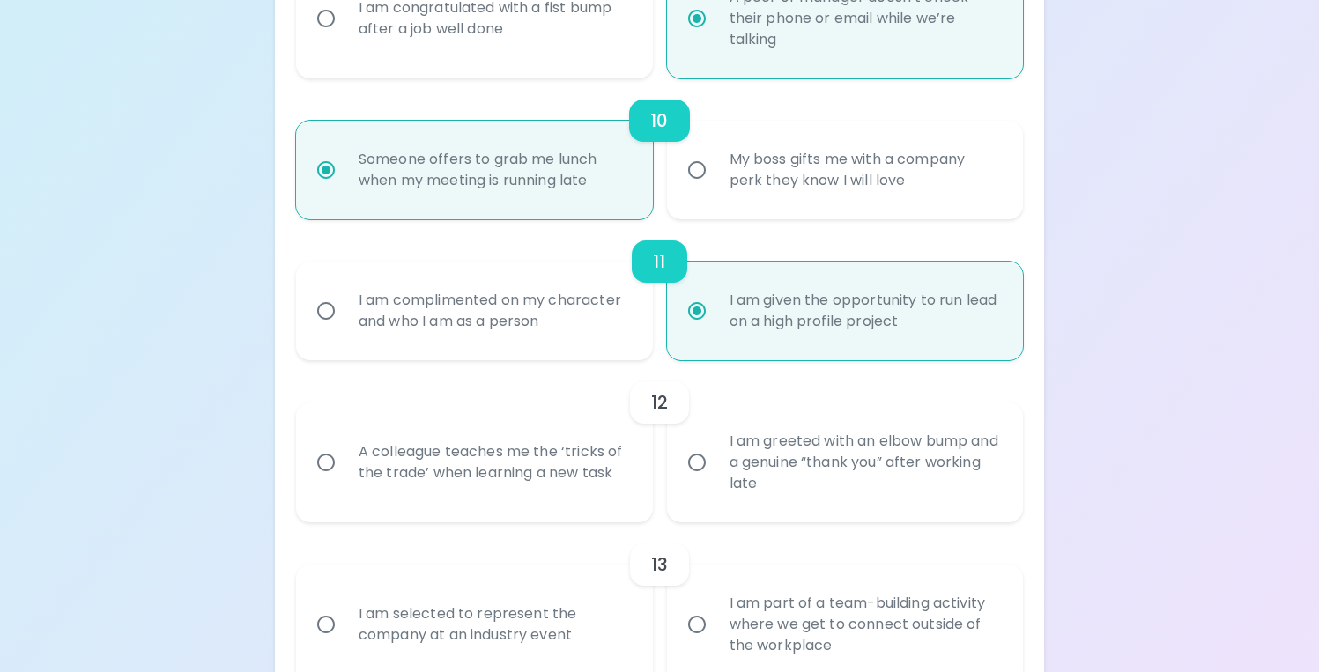
scroll to position [1775, 0]
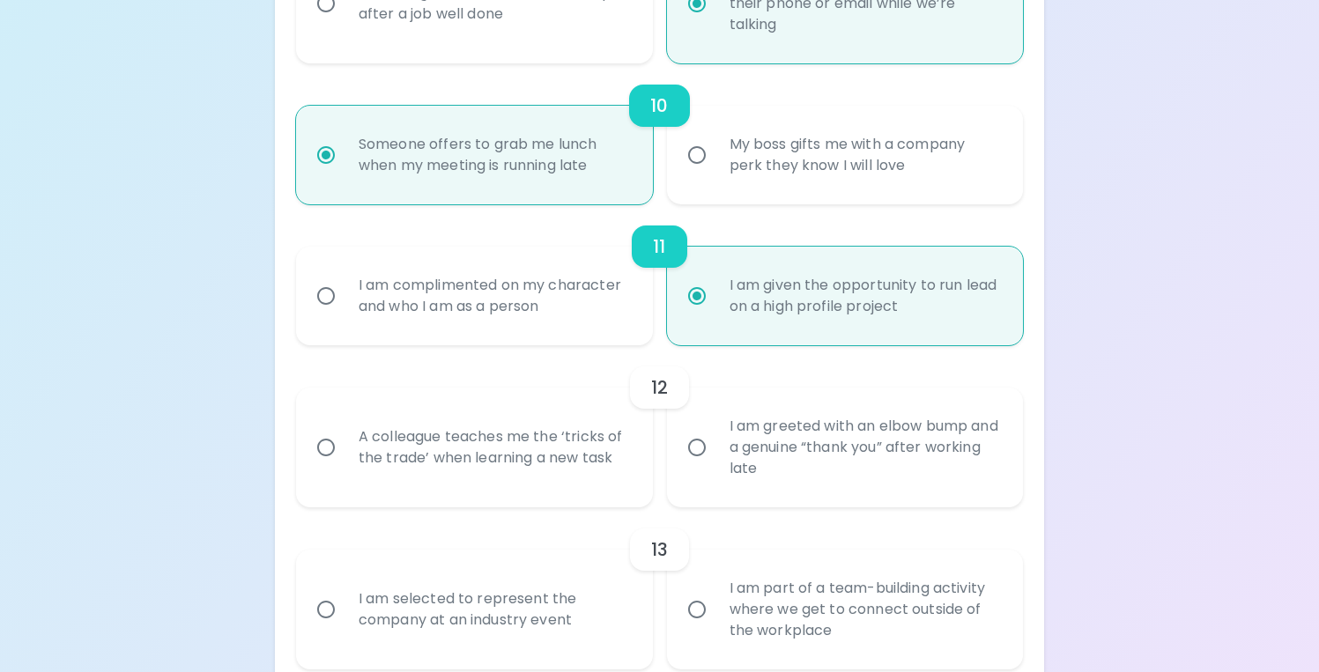
click at [560, 464] on div "A colleague teaches me the ‘tricks of the trade’ when learning a new task" at bounding box center [494, 447] width 299 height 85
click at [345, 464] on input "A colleague teaches me the ‘tricks of the trade’ when learning a new task" at bounding box center [326, 447] width 37 height 37
radio input "false"
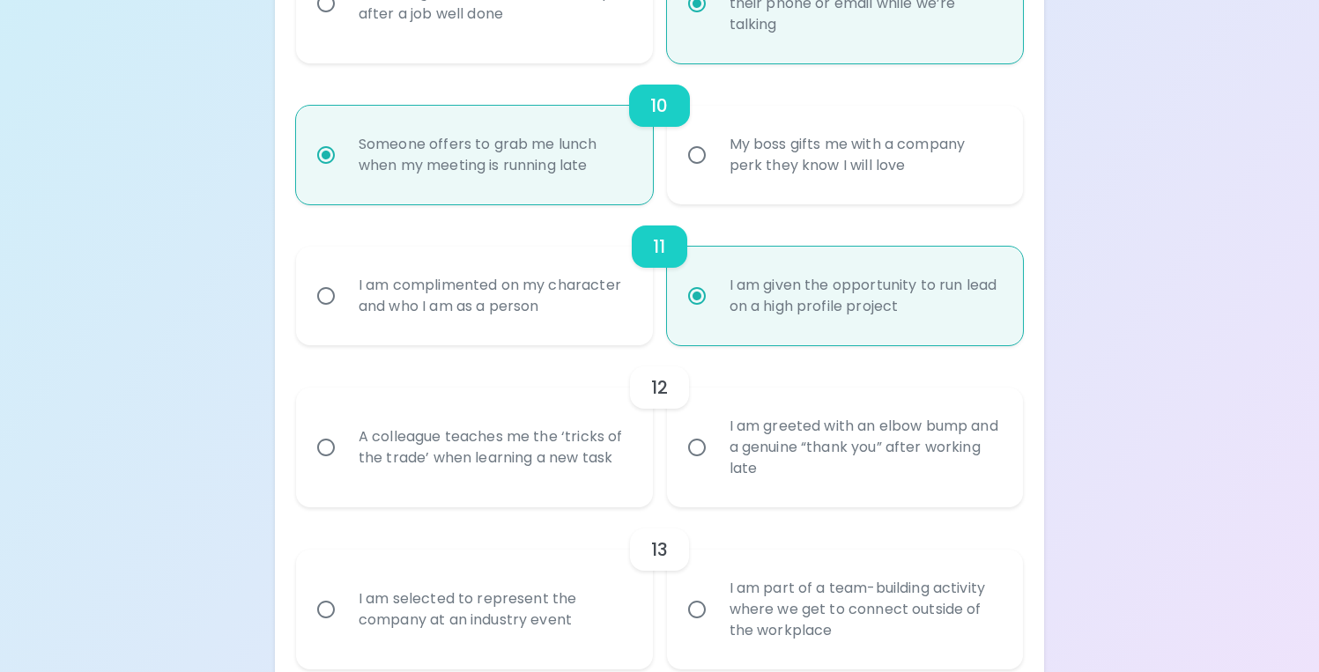
radio input "false"
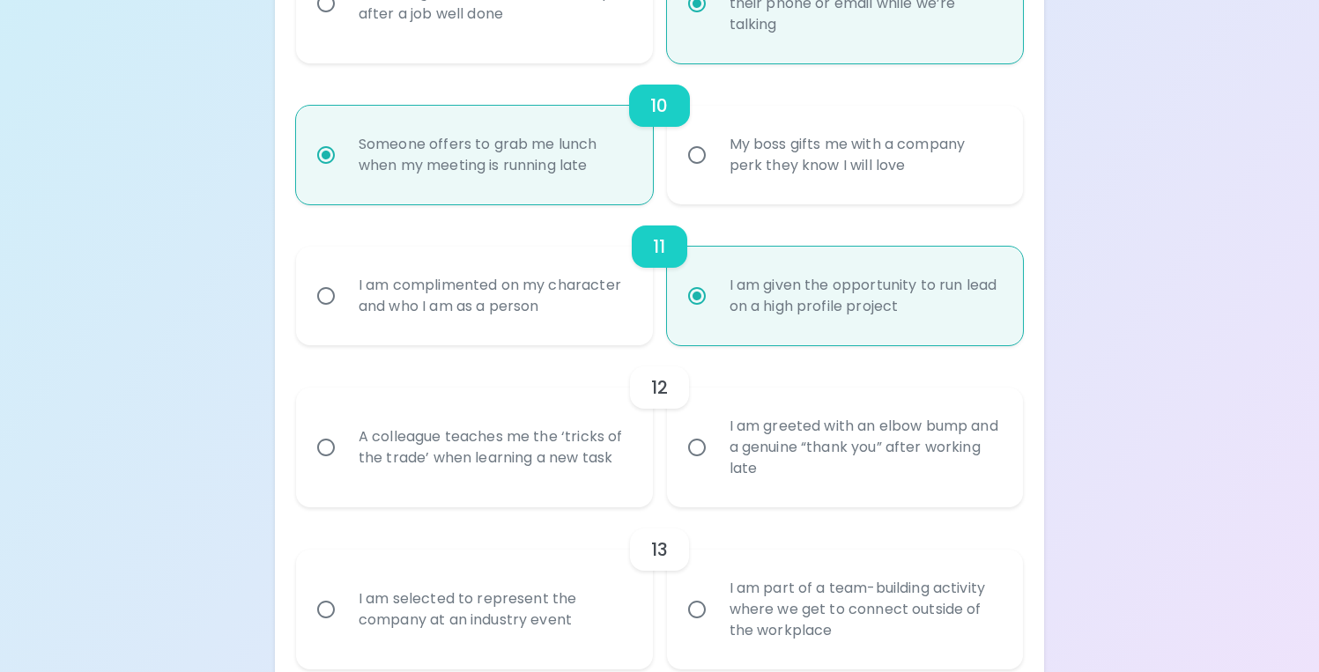
radio input "false"
radio input "true"
radio input "false"
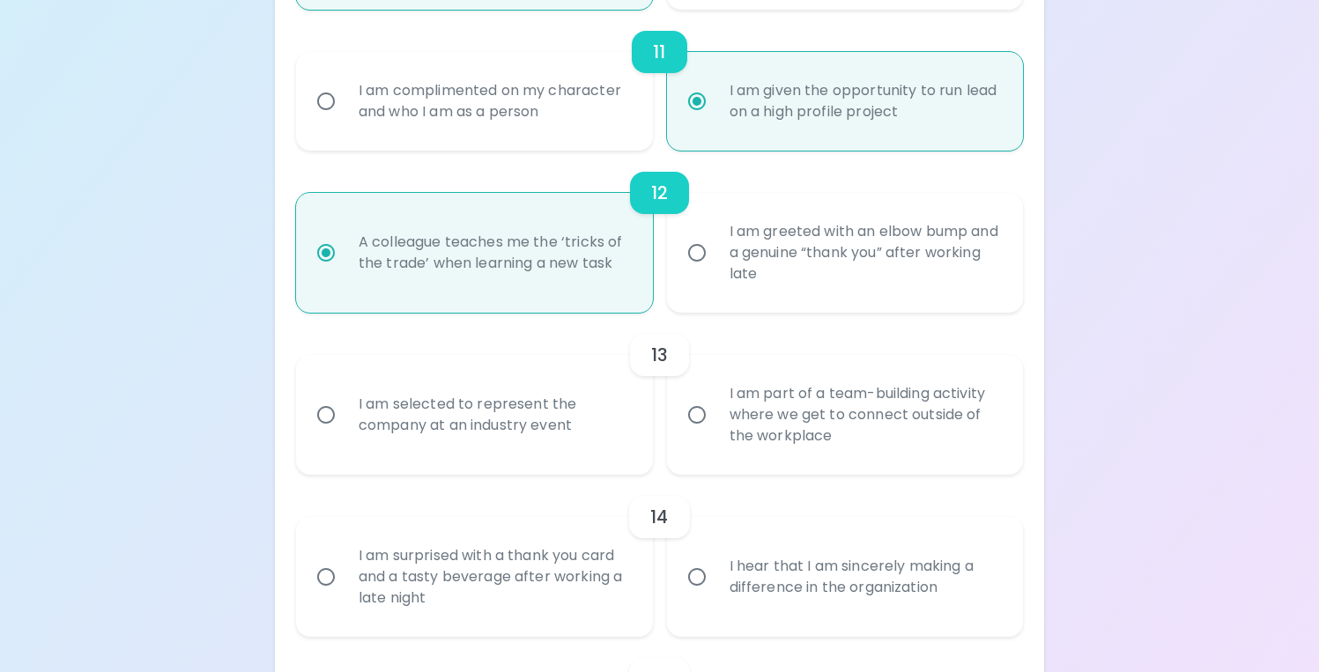
scroll to position [1997, 0]
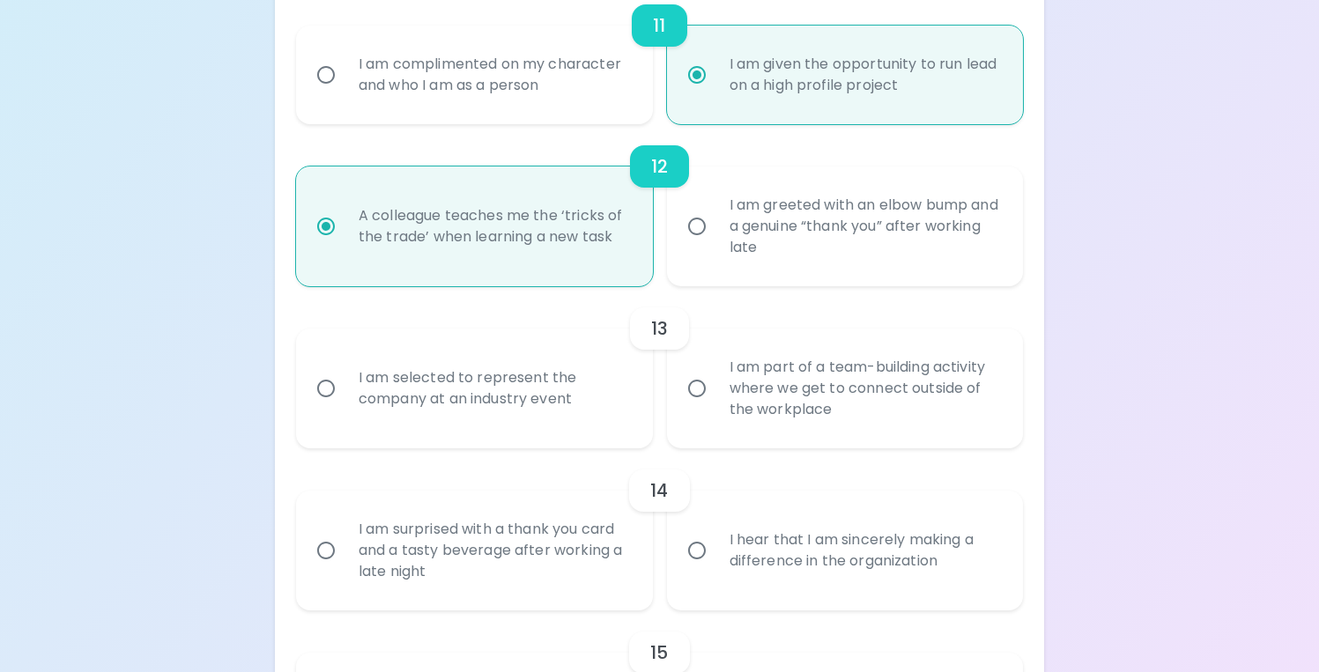
click at [497, 375] on div "I am selected to represent the company at an industry event" at bounding box center [494, 388] width 299 height 85
click at [345, 375] on input "I am selected to represent the company at an industry event" at bounding box center [326, 388] width 37 height 37
radio input "false"
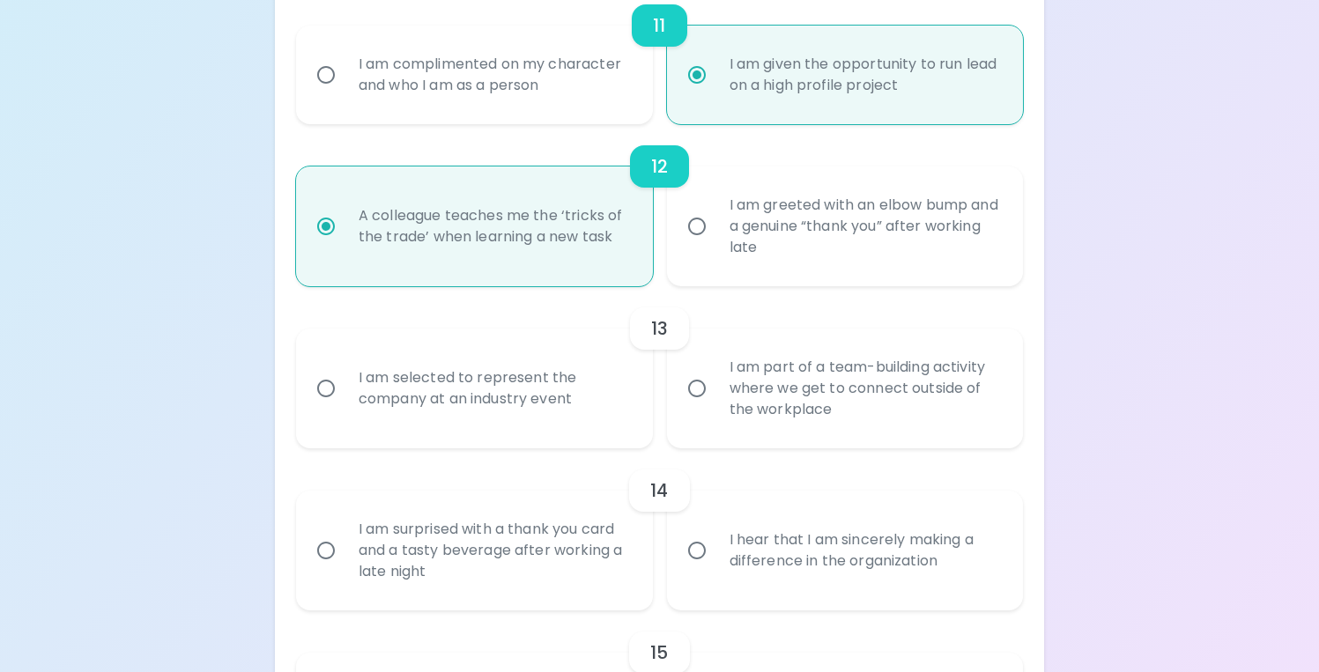
radio input "false"
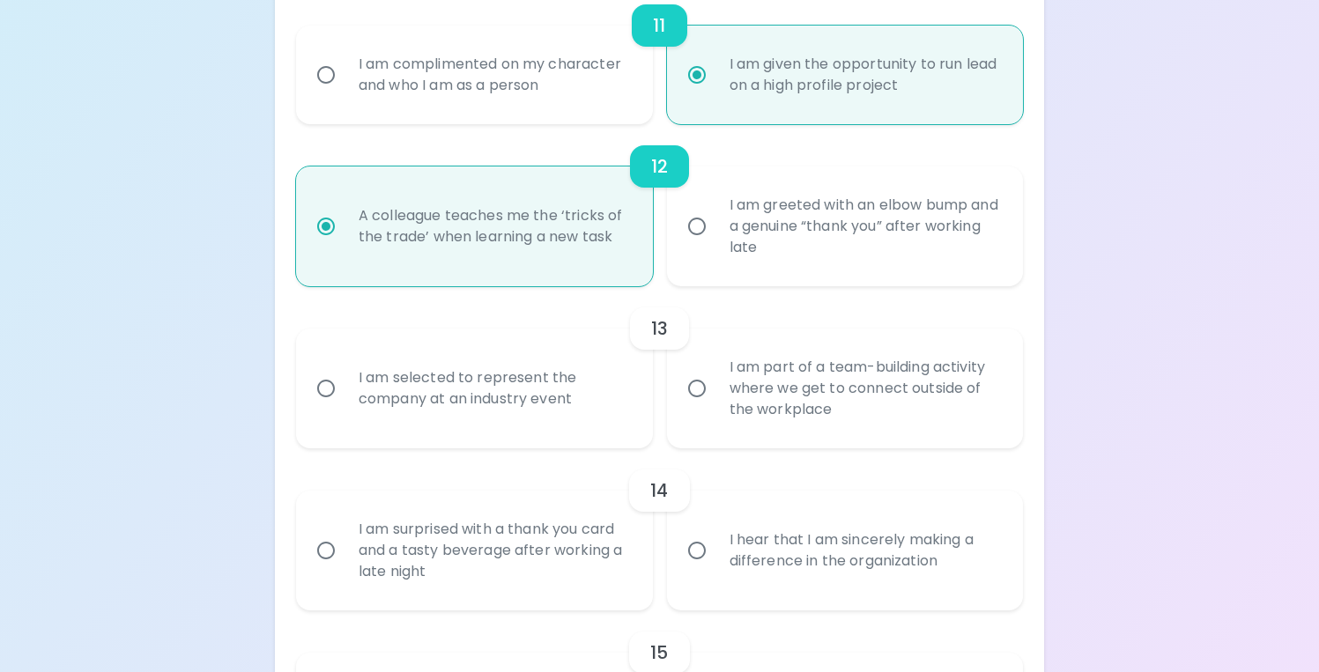
radio input "false"
radio input "true"
radio input "false"
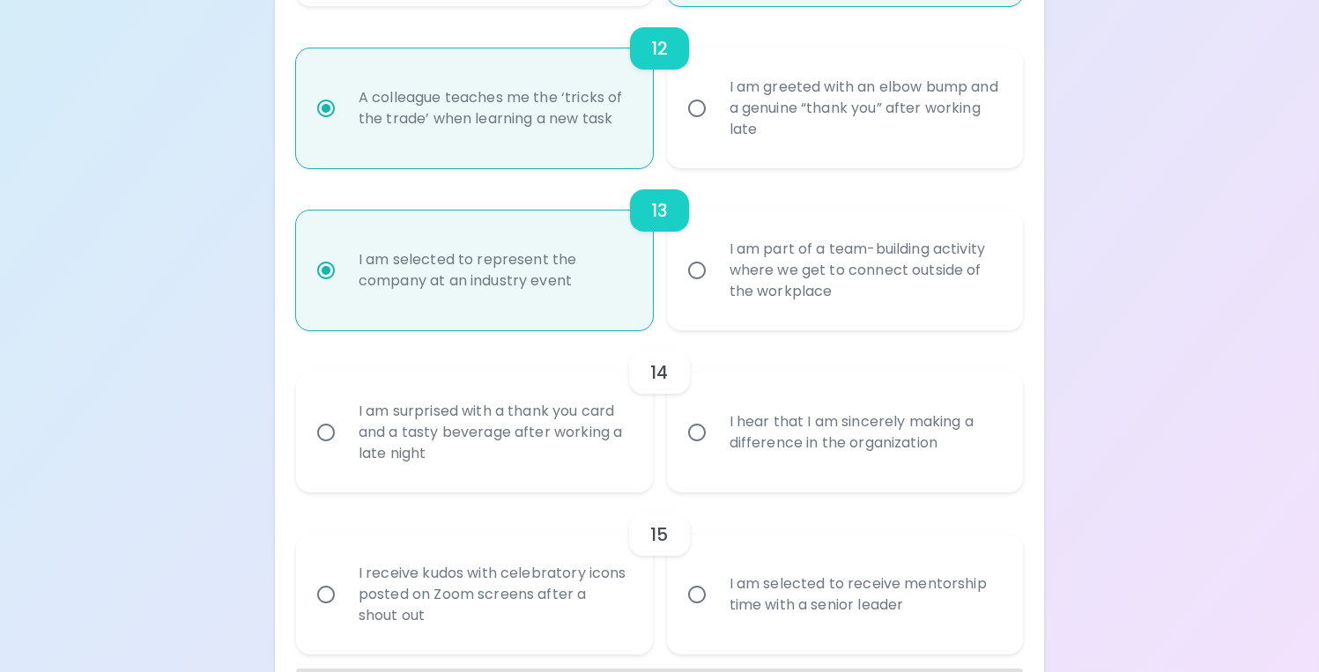
scroll to position [2138, 0]
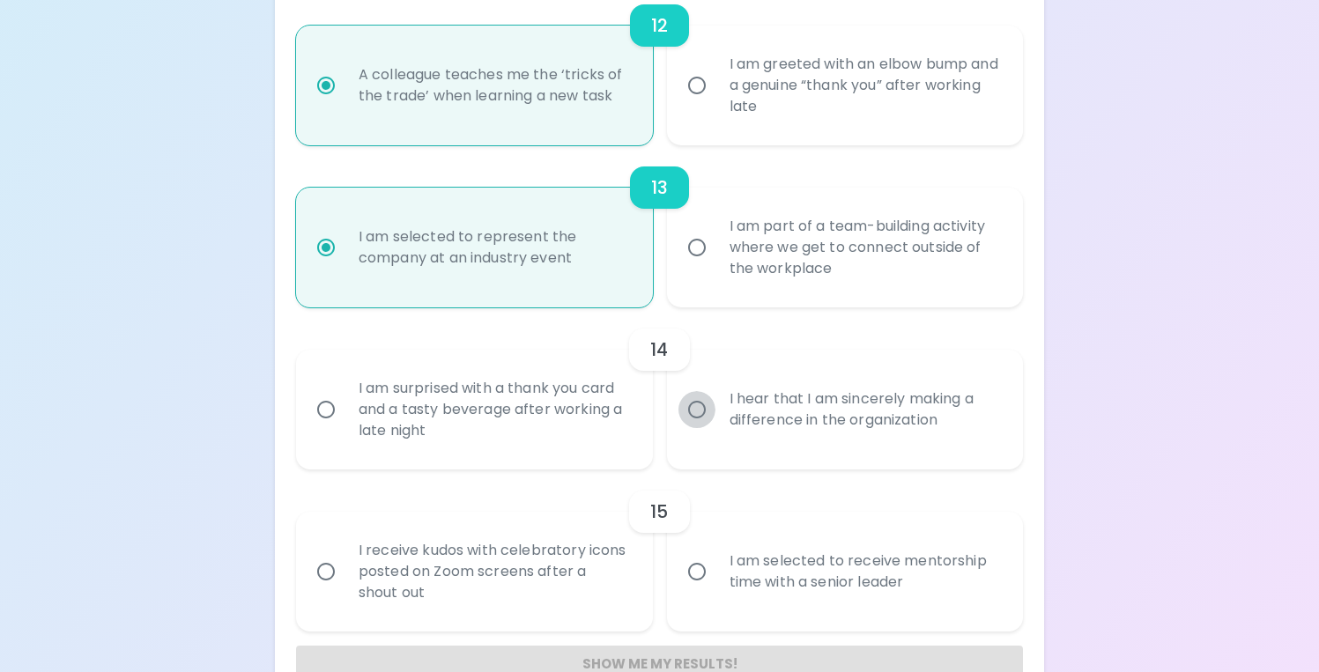
click at [706, 411] on input "I hear that I am sincerely making a difference in the organization" at bounding box center [696, 409] width 37 height 37
radio input "false"
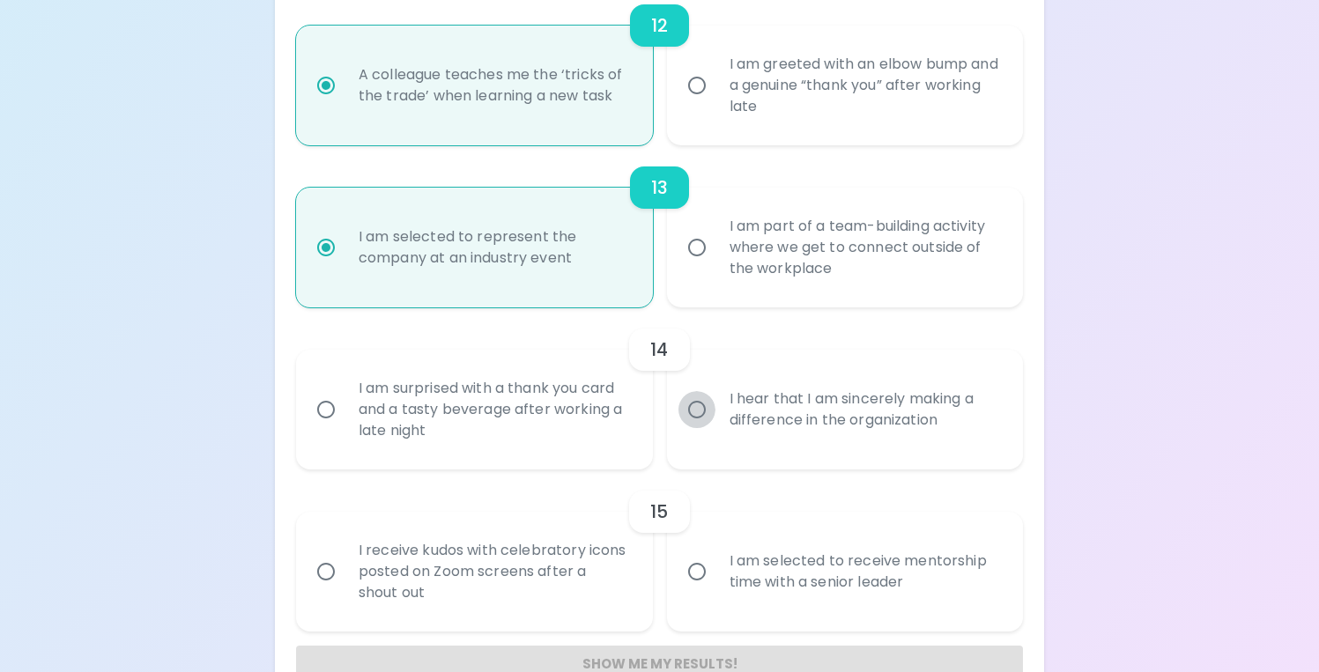
radio input "false"
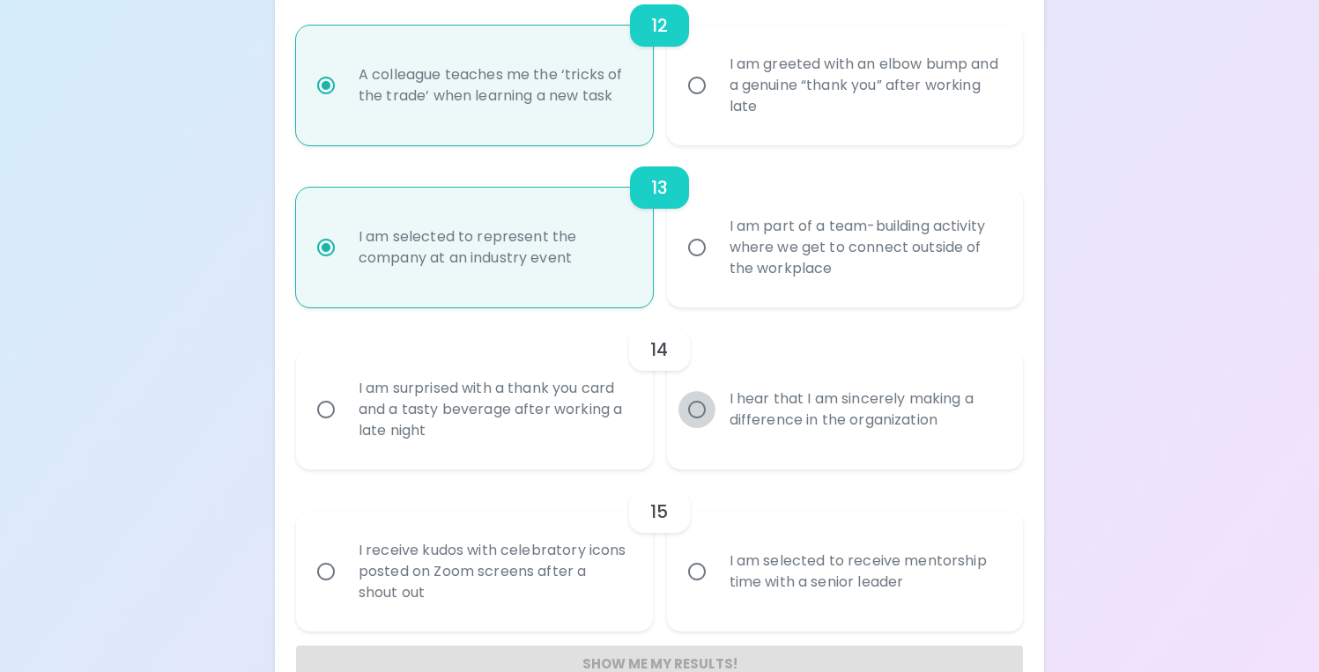
radio input "false"
radio input "true"
radio input "false"
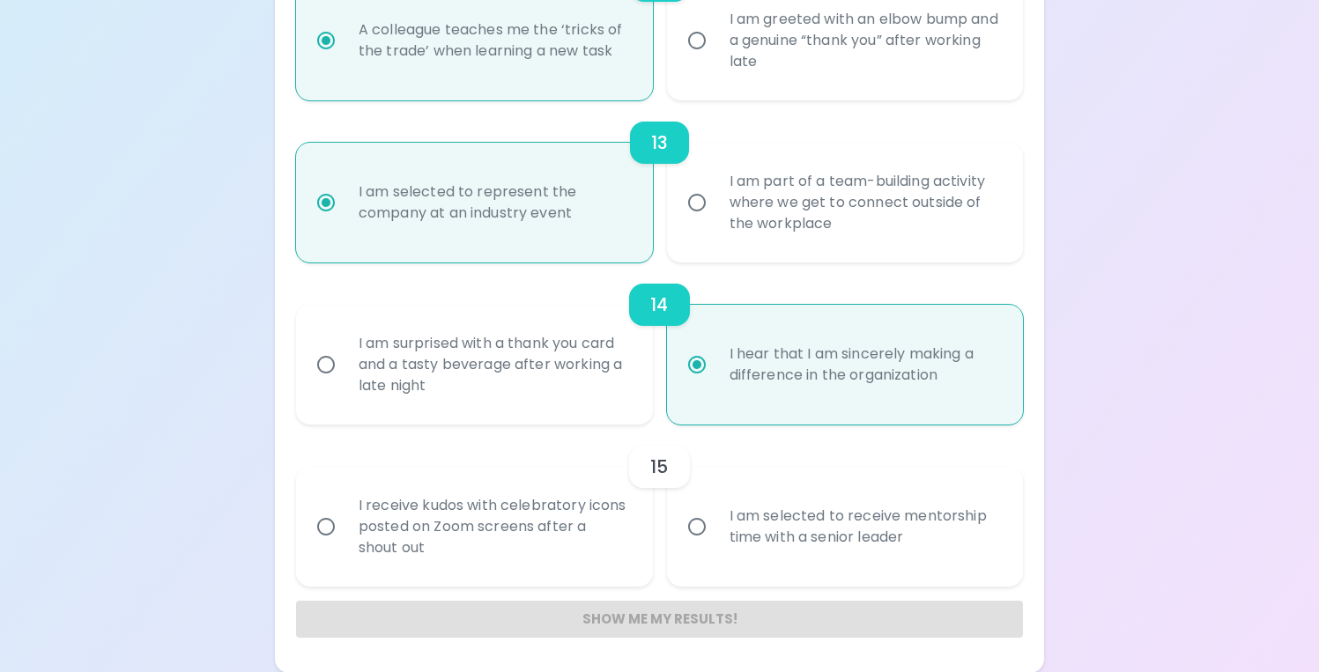
click at [686, 526] on input "I am selected to receive mentorship time with a senior leader" at bounding box center [696, 526] width 37 height 37
radio input "false"
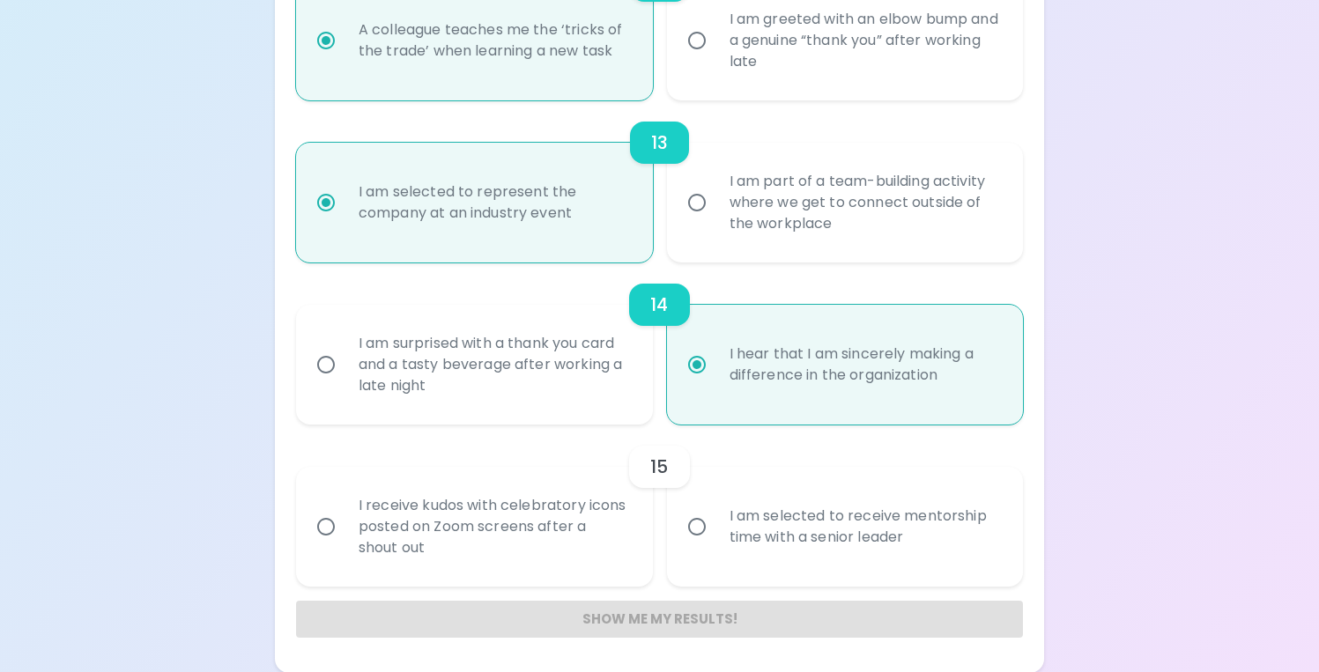
radio input "false"
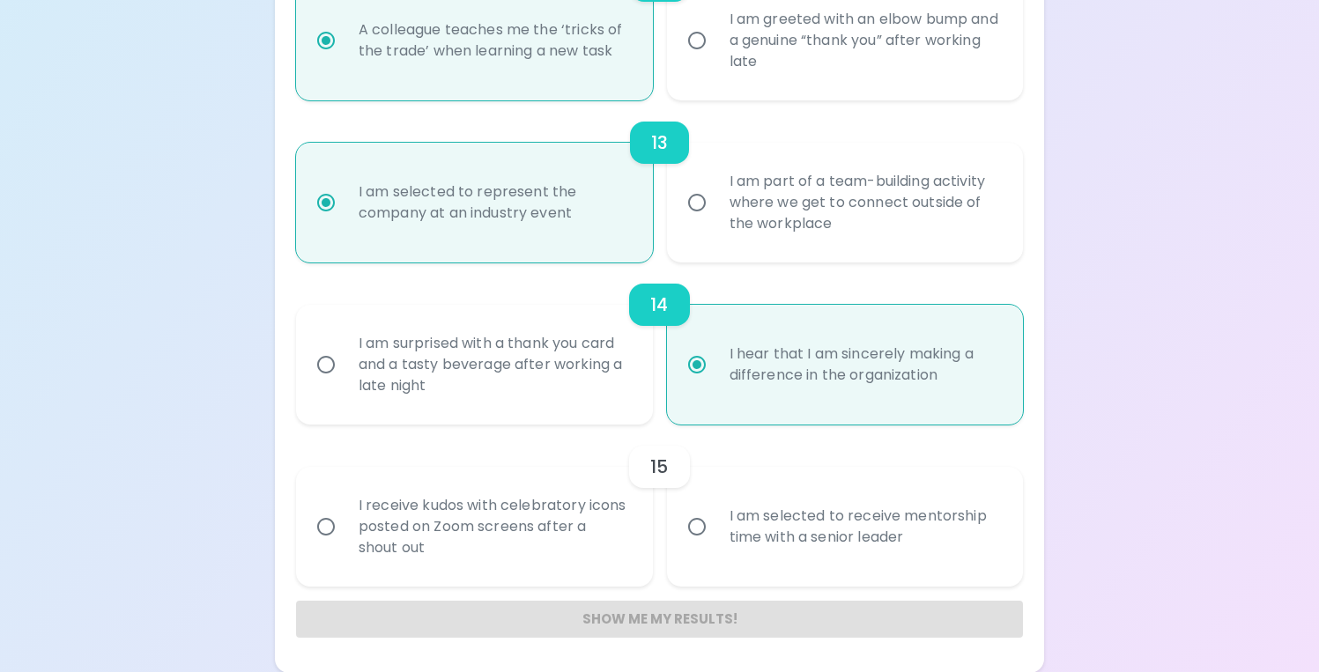
radio input "false"
radio input "true"
radio input "false"
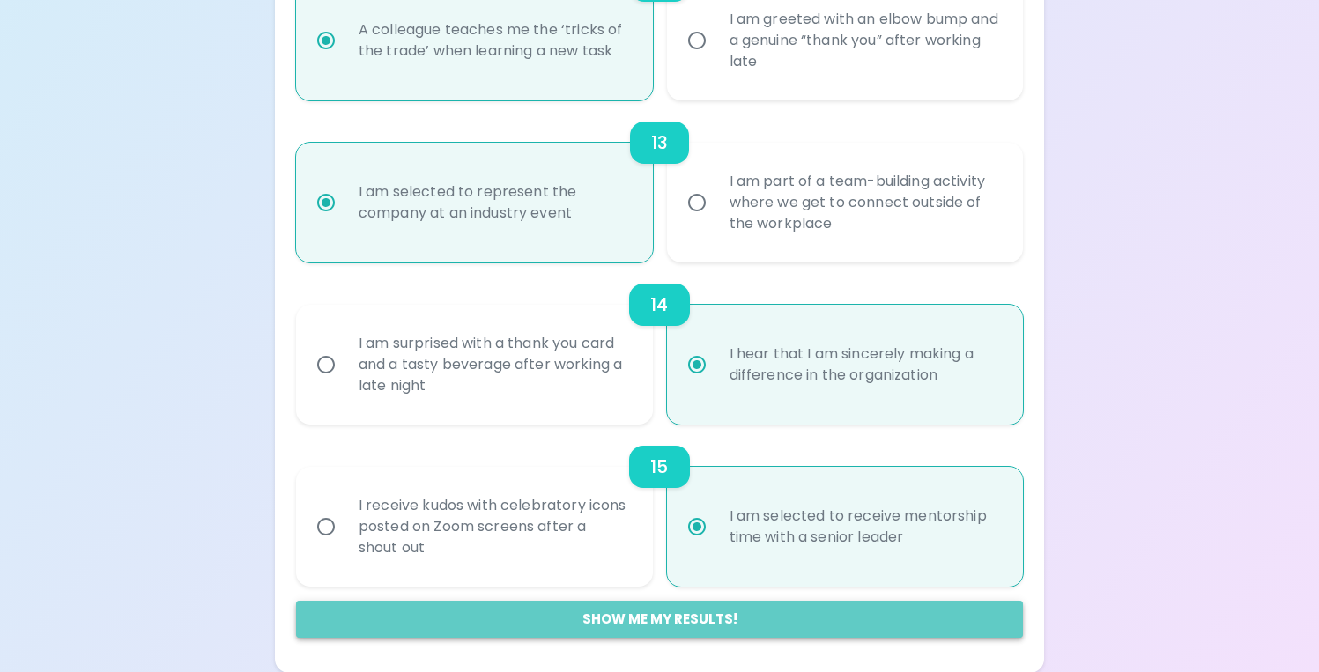
click at [666, 619] on button "Show me my results!" at bounding box center [659, 619] width 727 height 37
radio input "false"
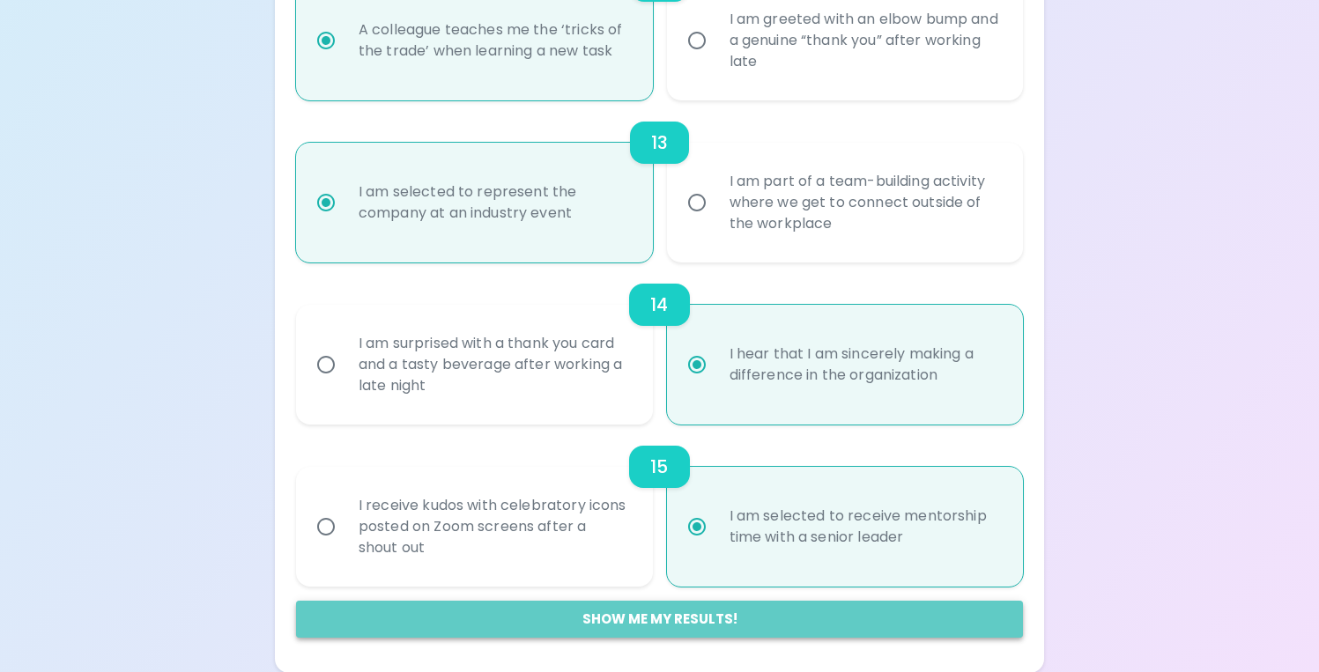
radio input "false"
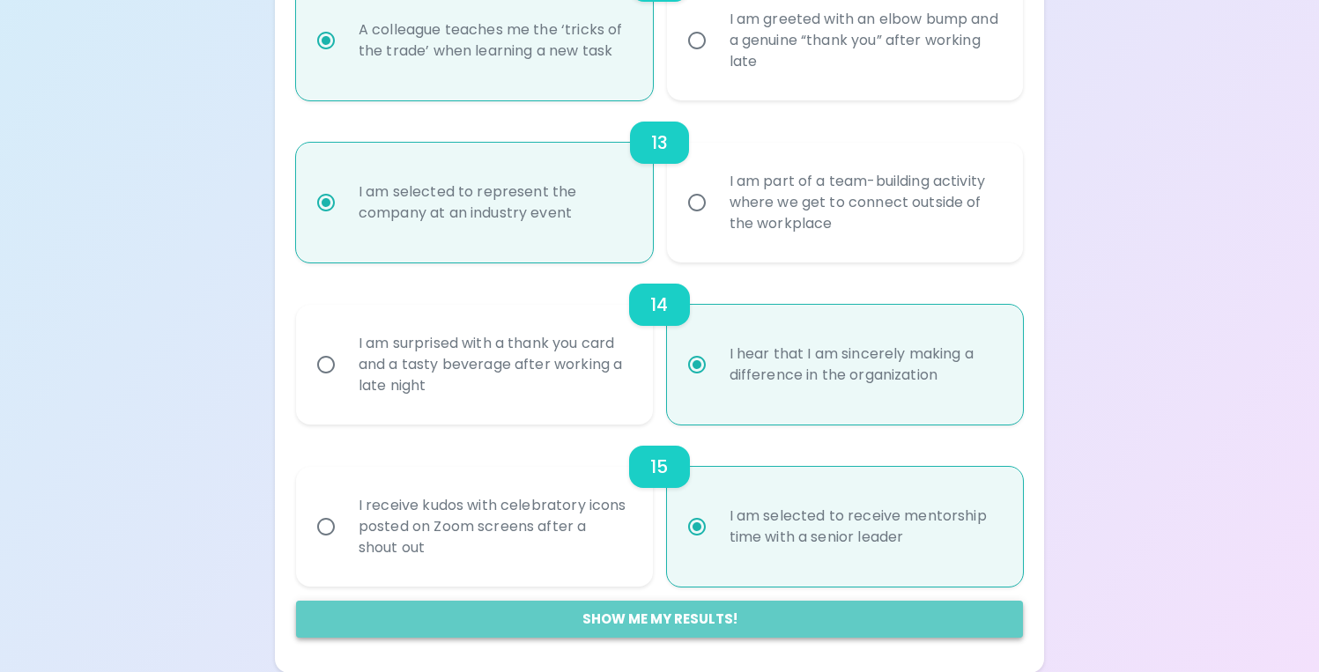
radio input "false"
radio input "true"
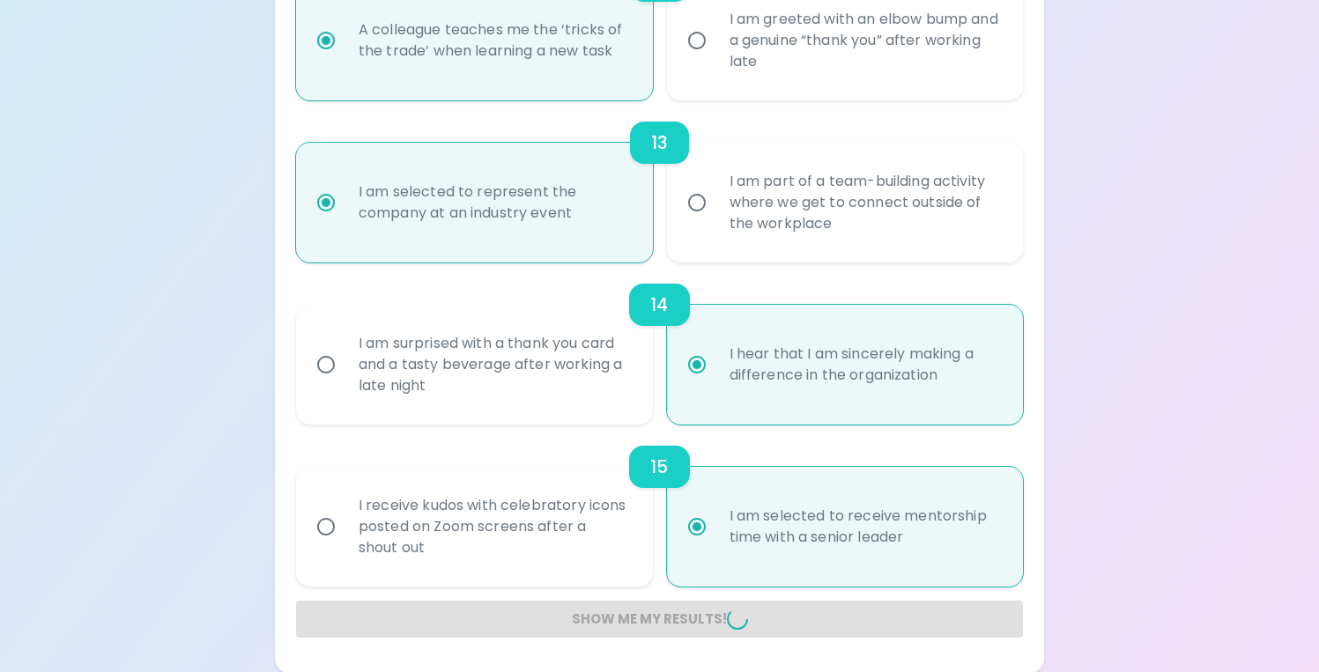
radio input "false"
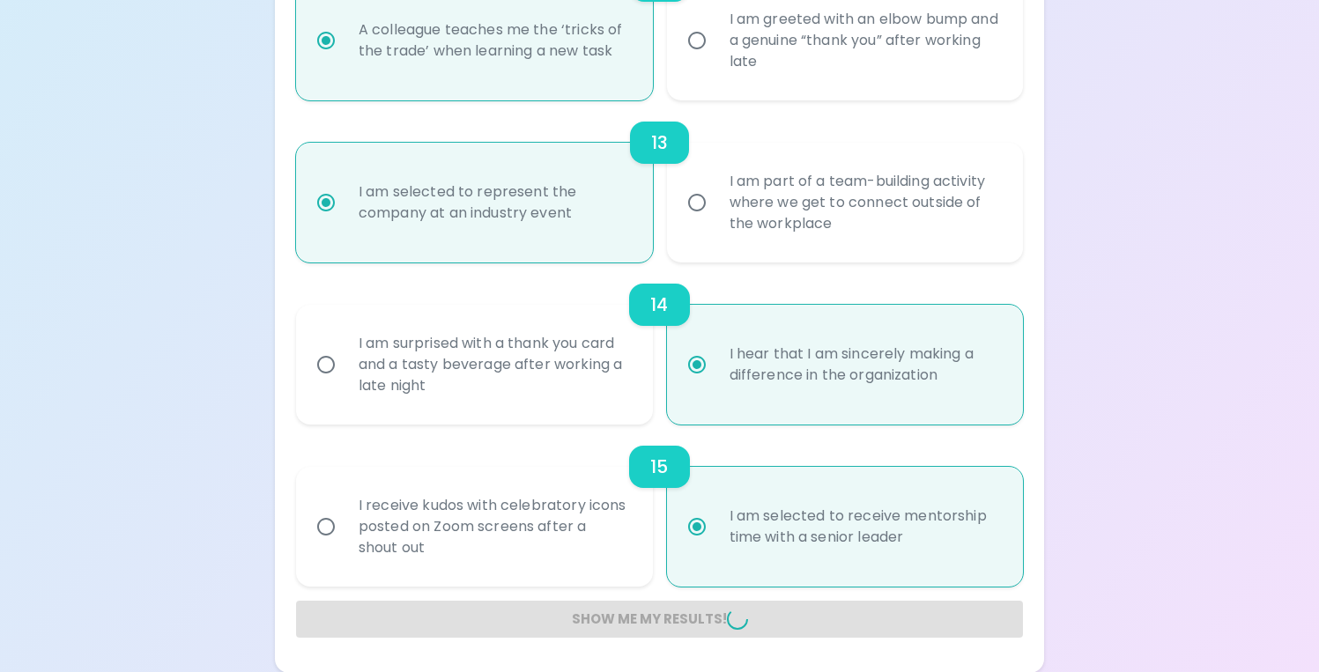
radio input "false"
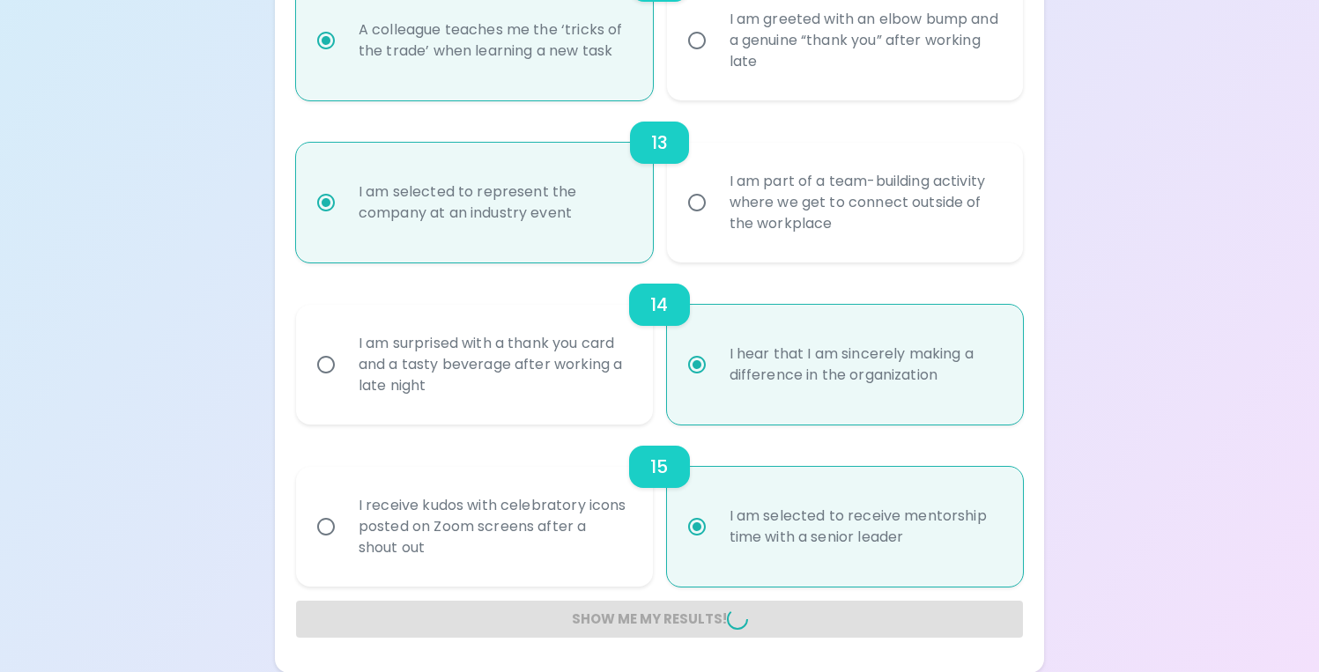
radio input "false"
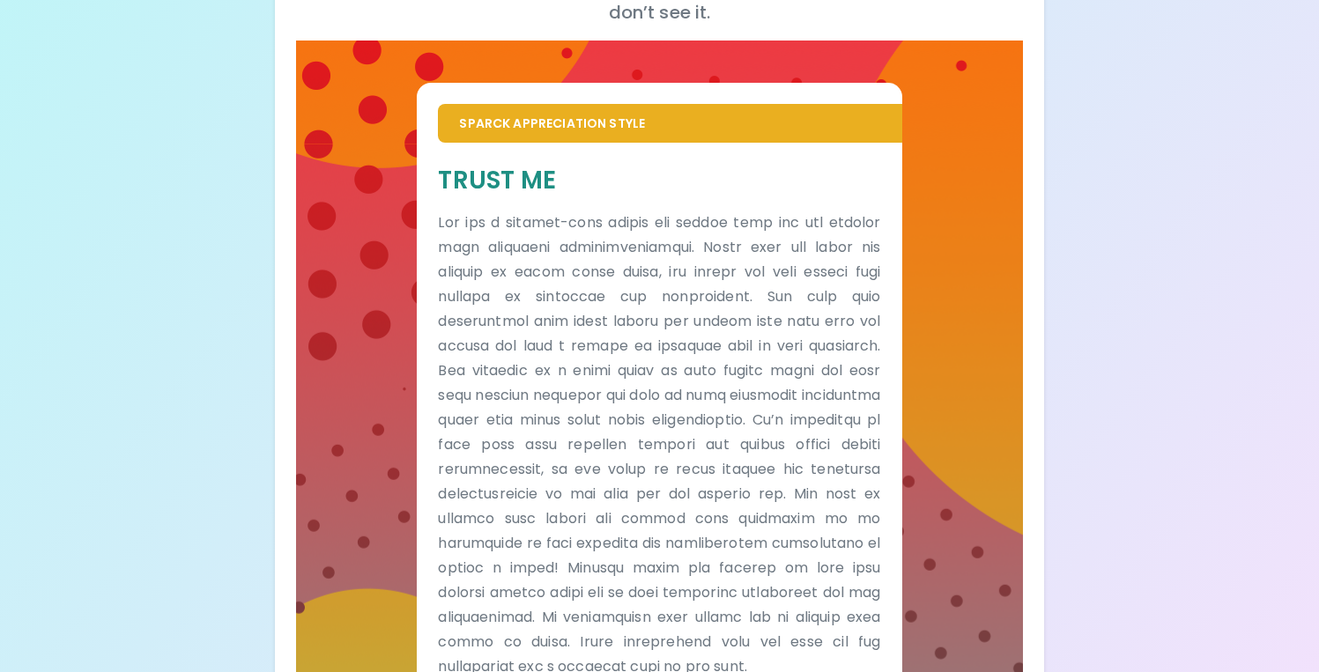
scroll to position [278, 0]
